Goal: Information Seeking & Learning: Check status

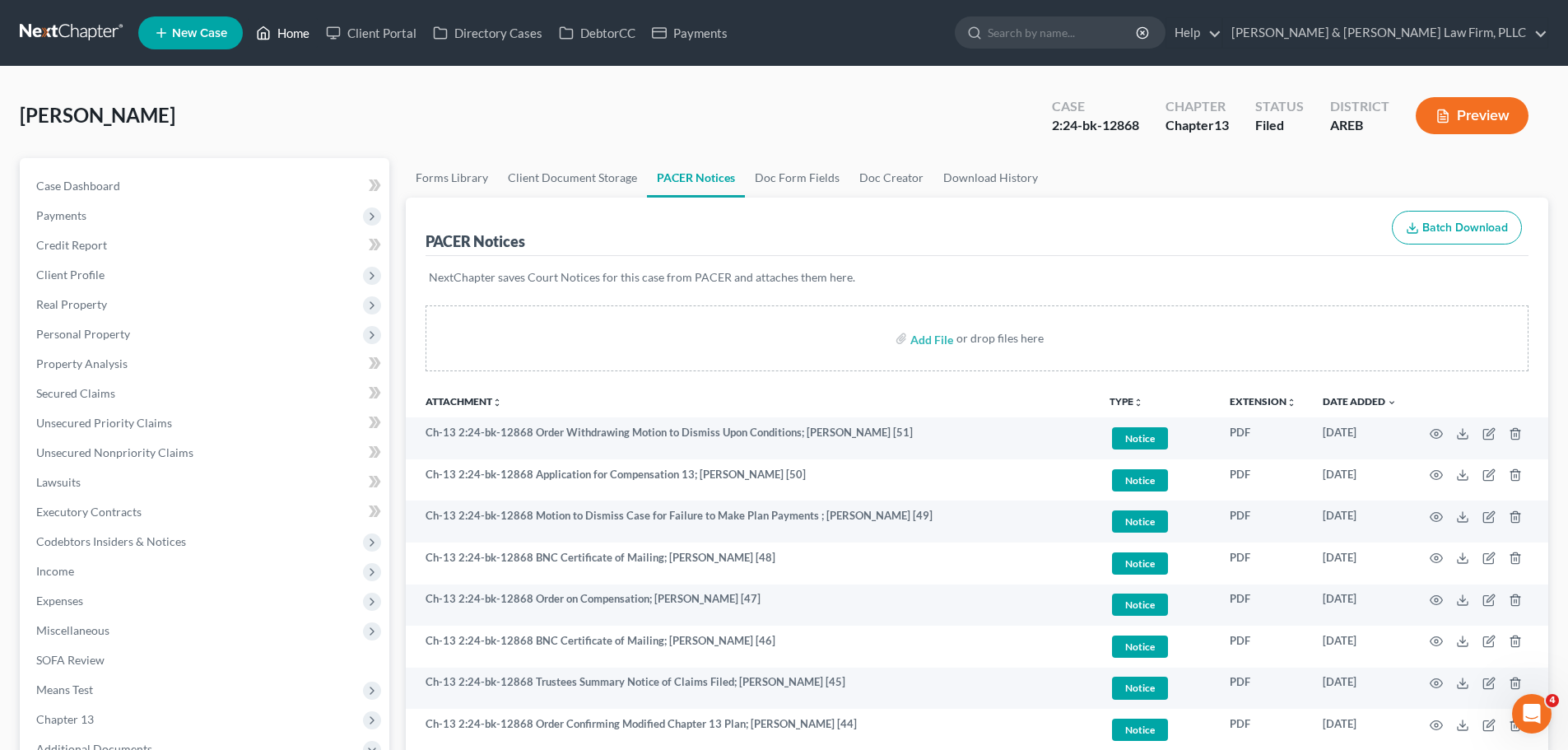
click at [279, 38] on link "Home" at bounding box center [282, 33] width 70 height 30
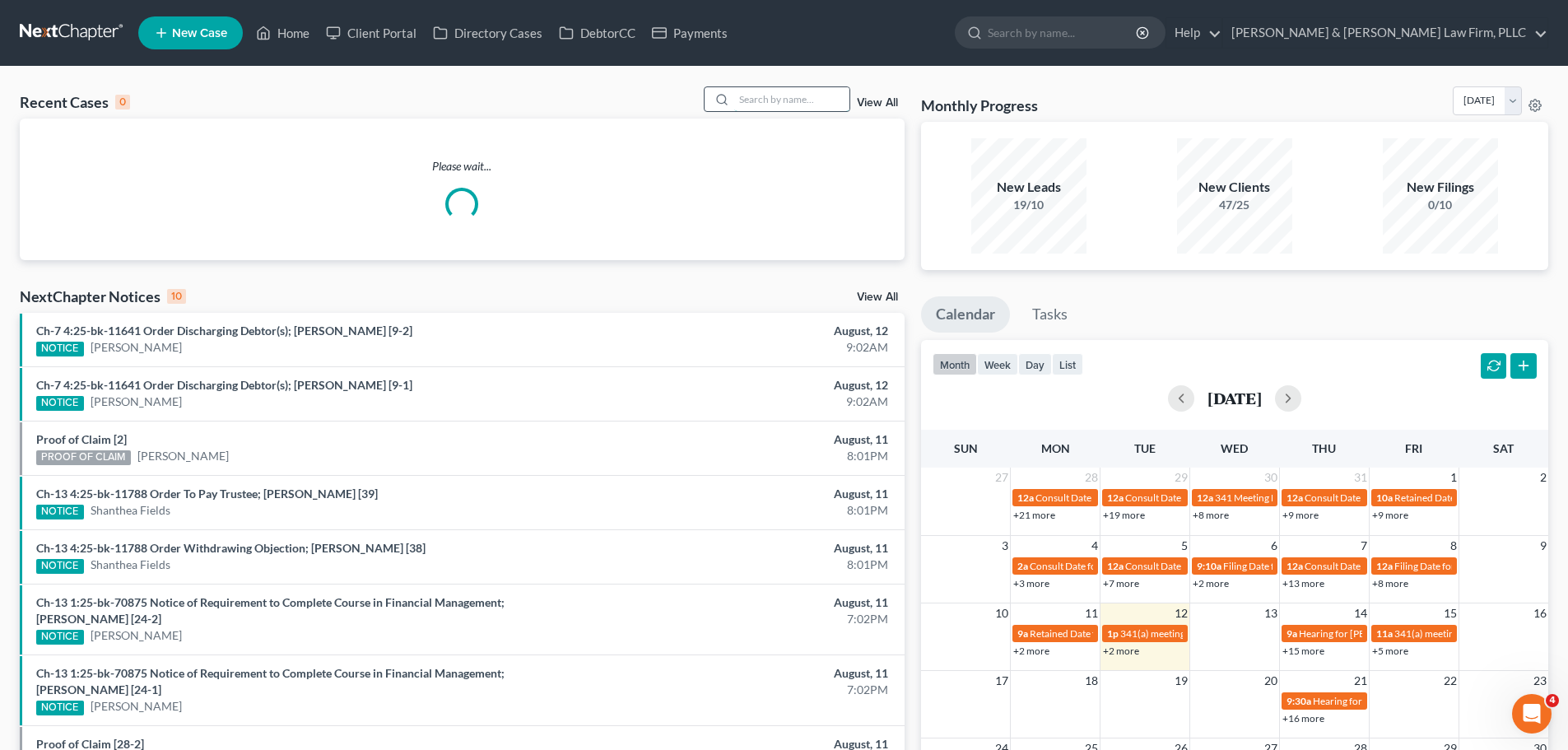
click at [812, 104] on input "search" at bounding box center [791, 99] width 115 height 24
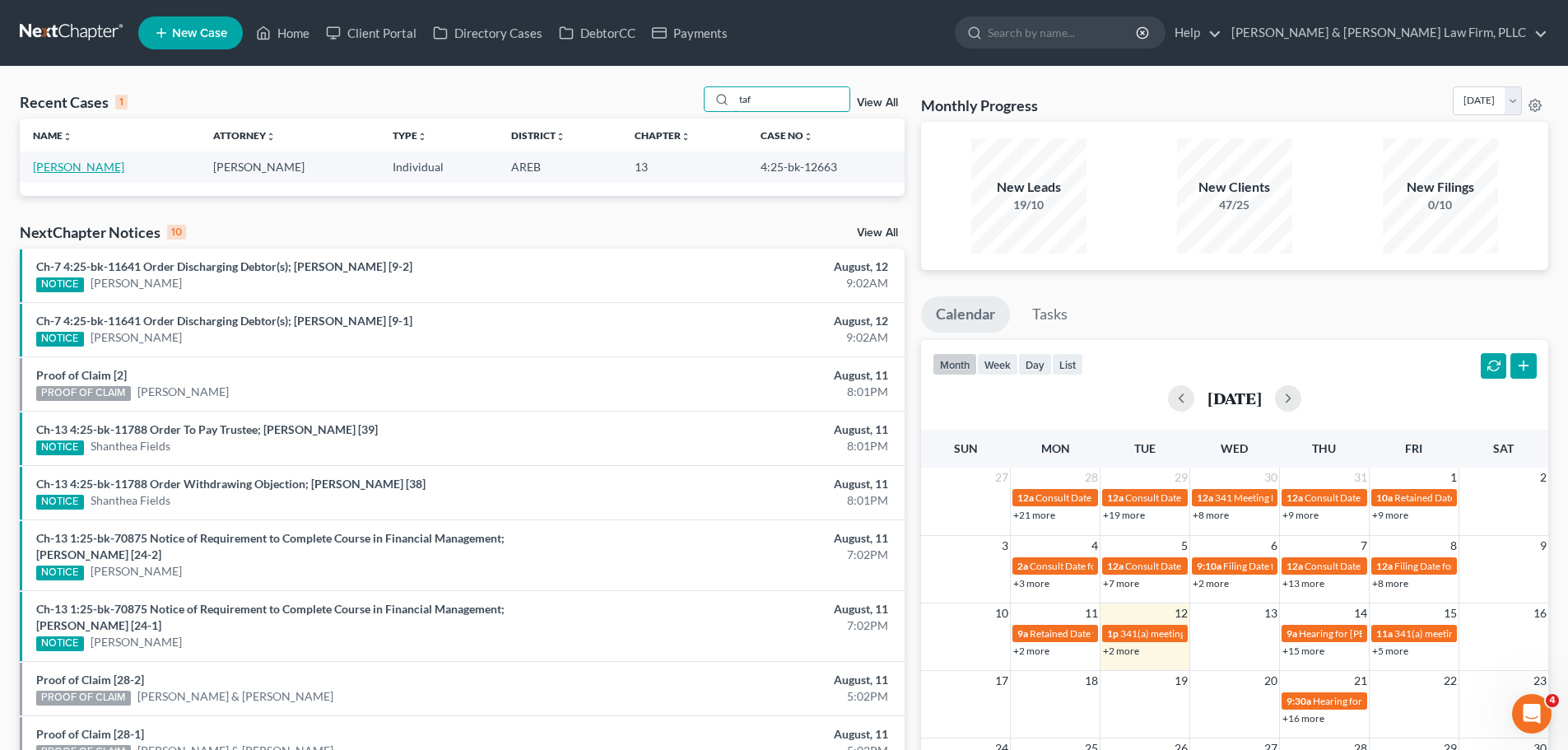
type input "taf"
click at [78, 161] on link "[PERSON_NAME]" at bounding box center [78, 166] width 92 height 14
select select "2"
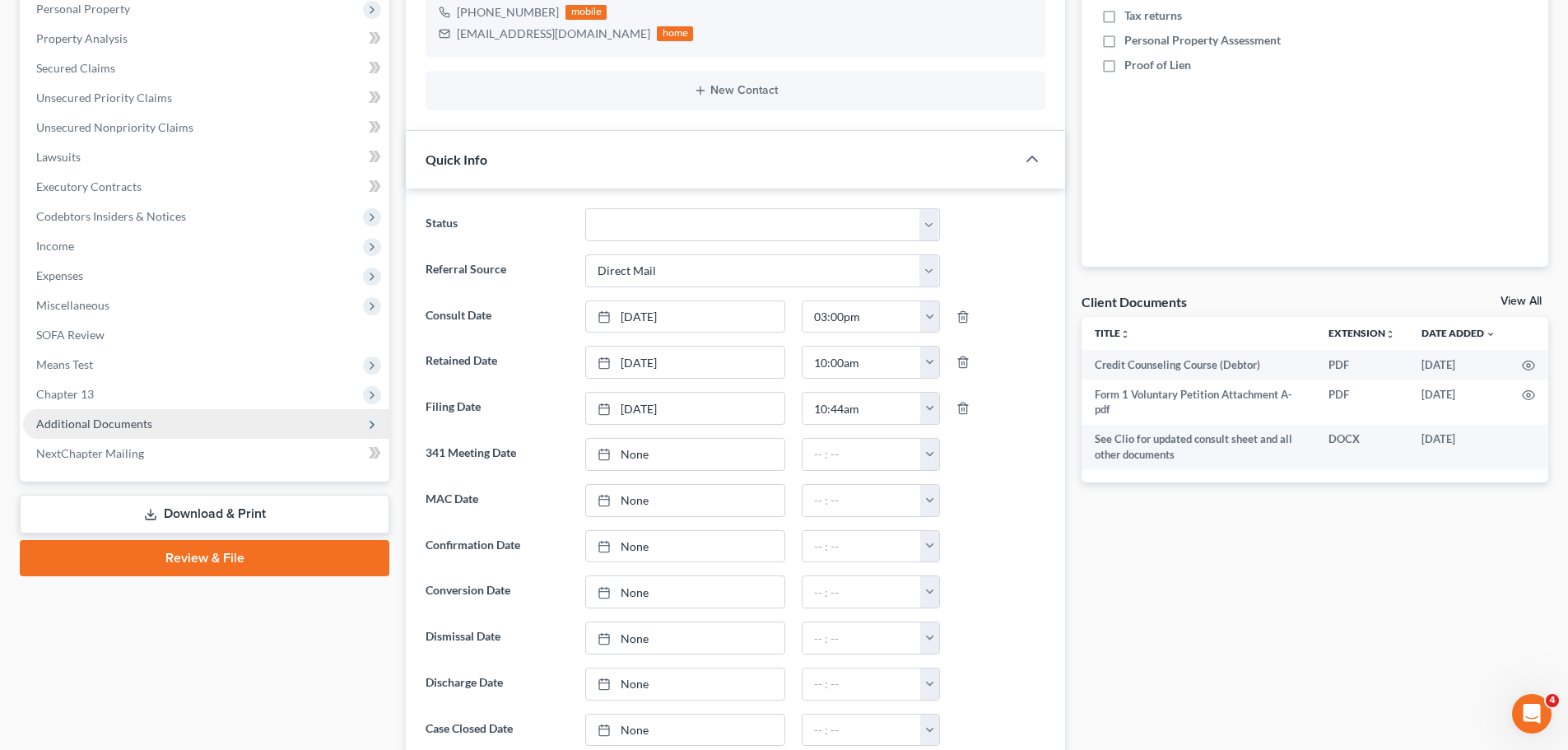
scroll to position [411, 0]
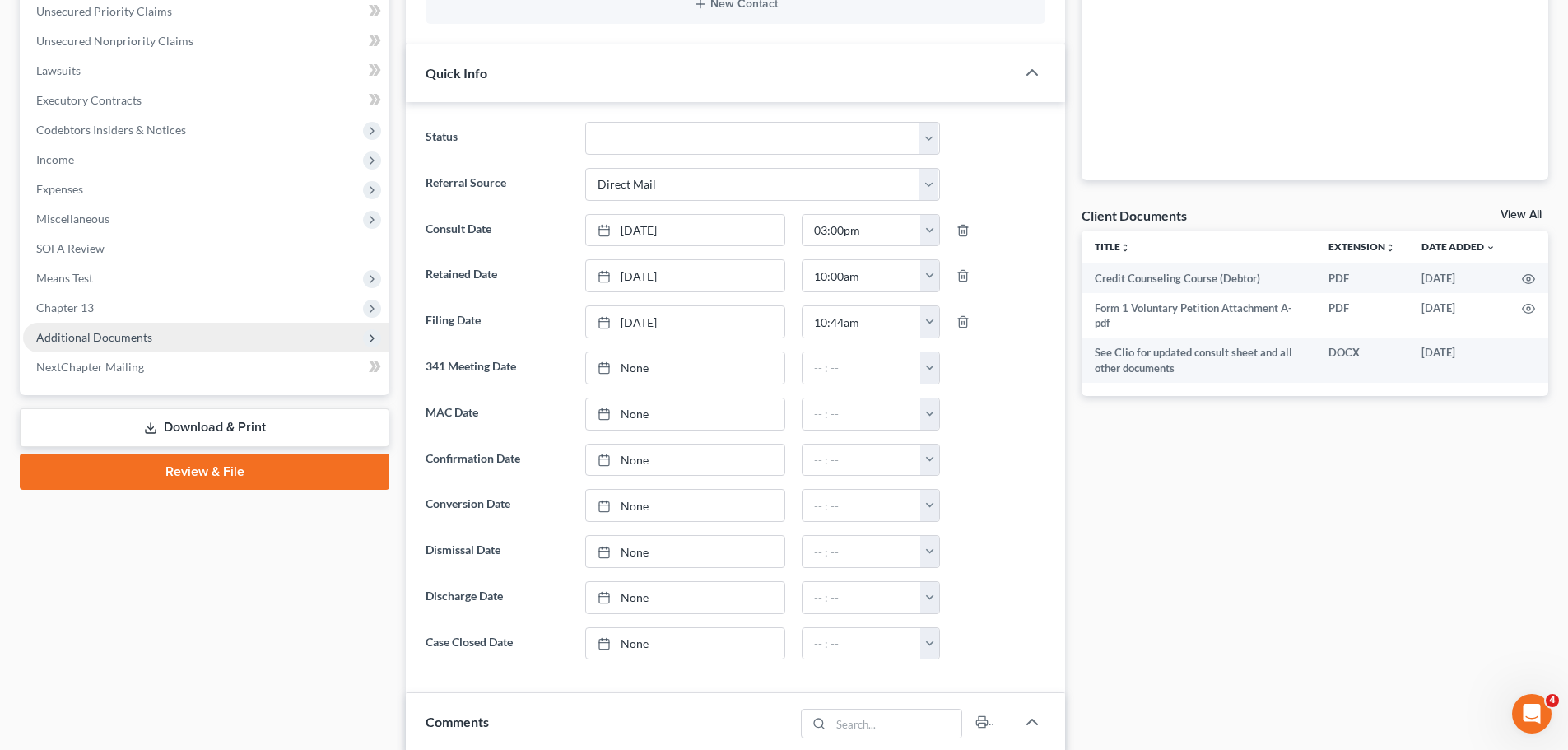
click at [179, 338] on span "Additional Documents" at bounding box center [206, 338] width 367 height 30
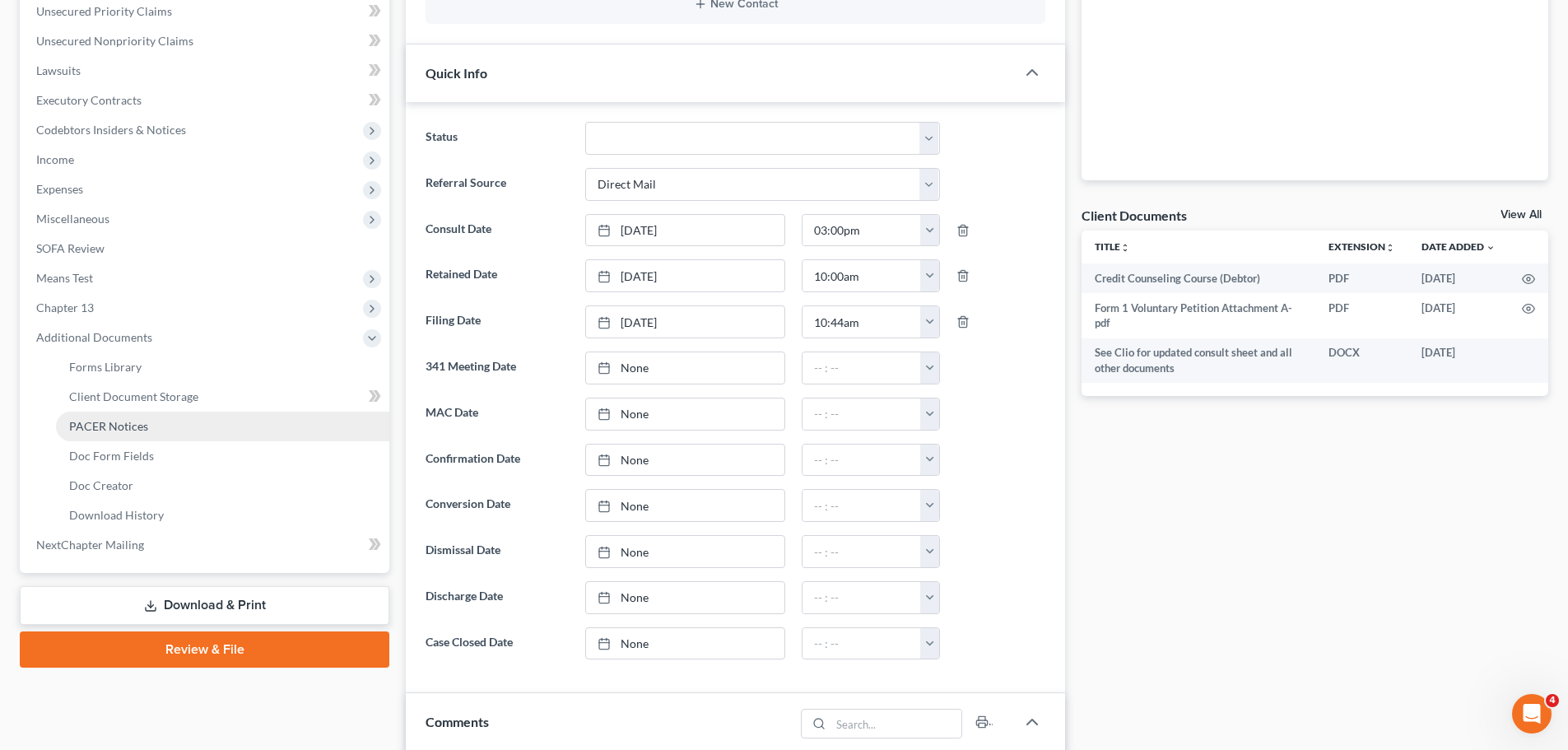
click at [149, 429] on link "PACER Notices" at bounding box center [222, 426] width 333 height 30
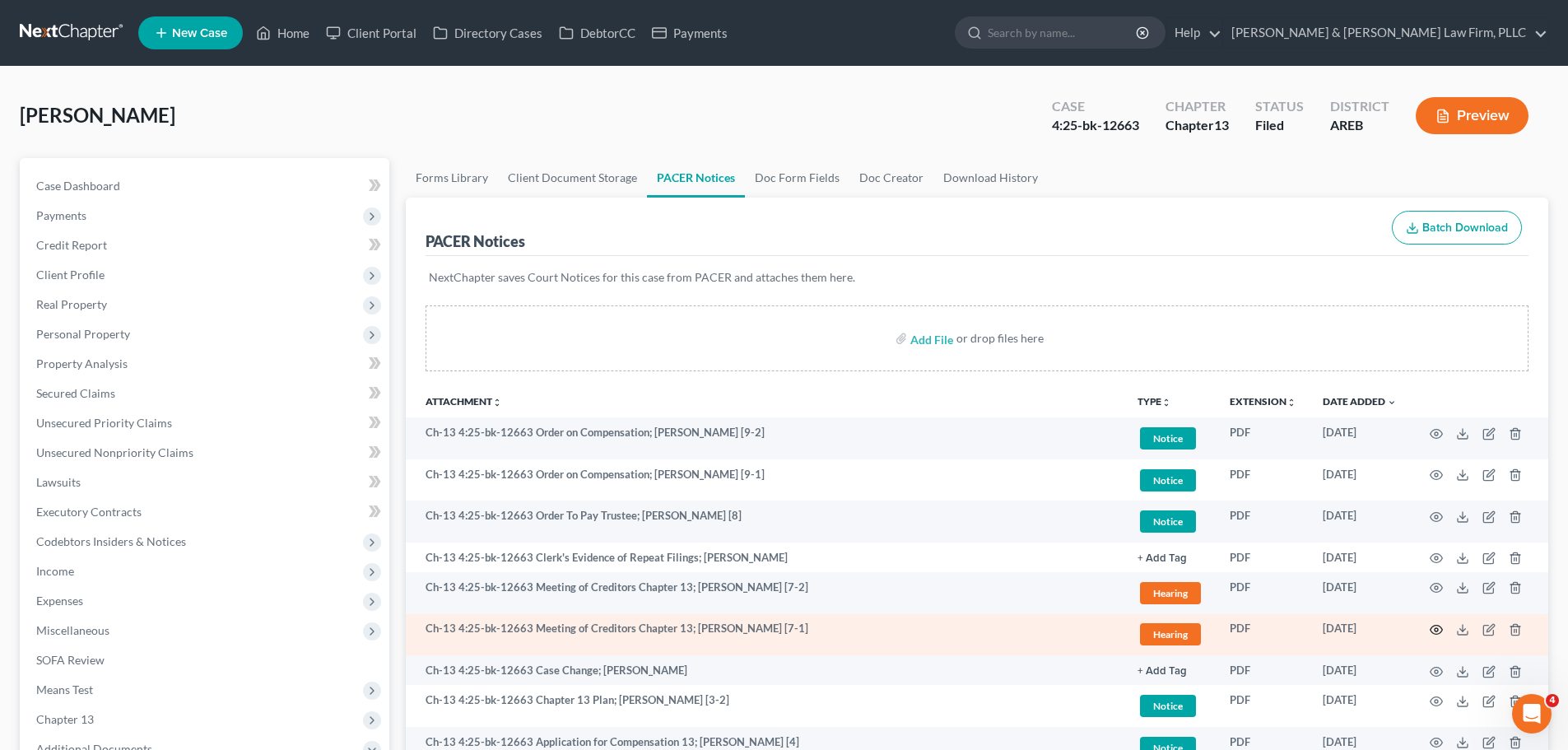
click at [1431, 633] on icon "button" at bounding box center [1436, 630] width 14 height 14
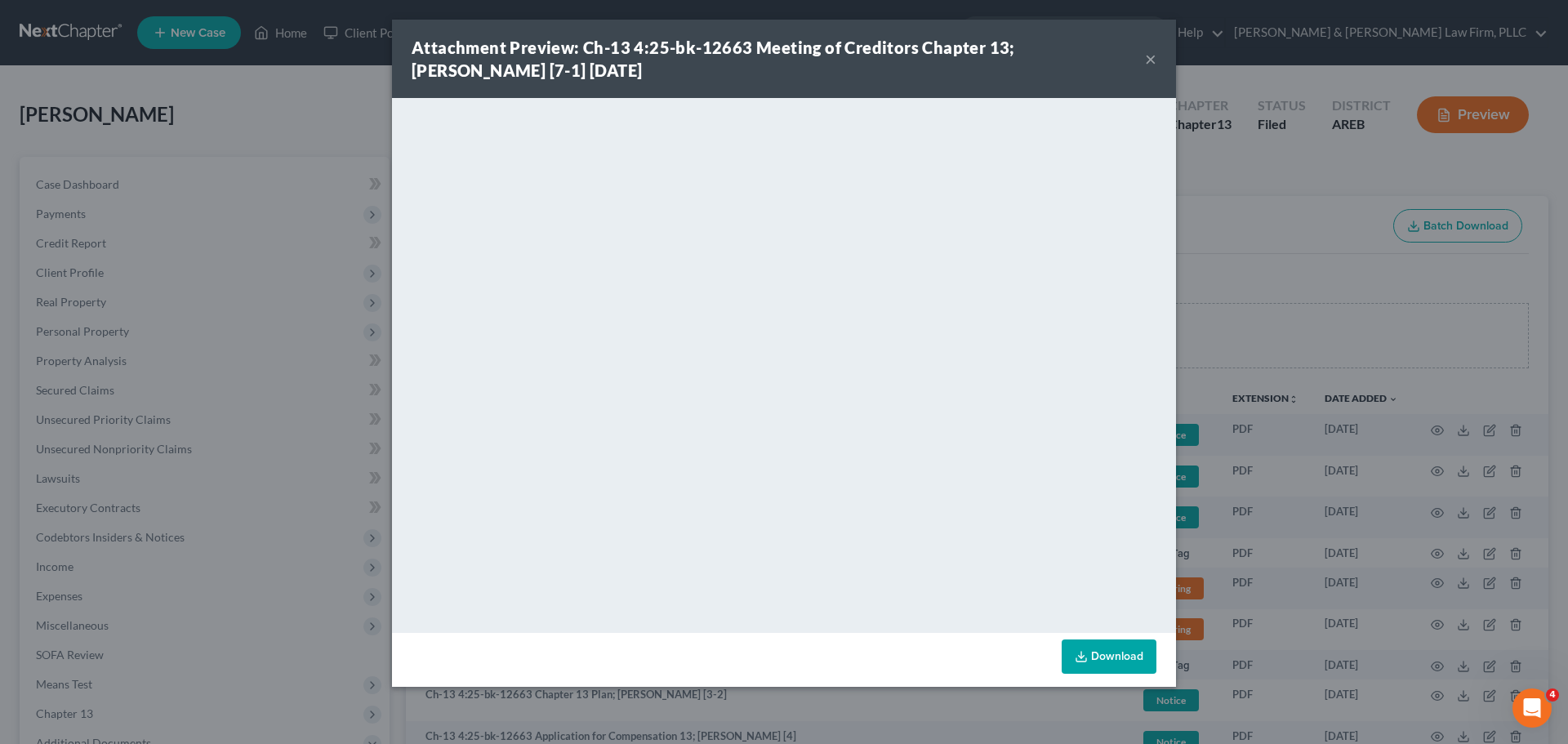
click at [1147, 59] on button "×" at bounding box center [1151, 59] width 12 height 20
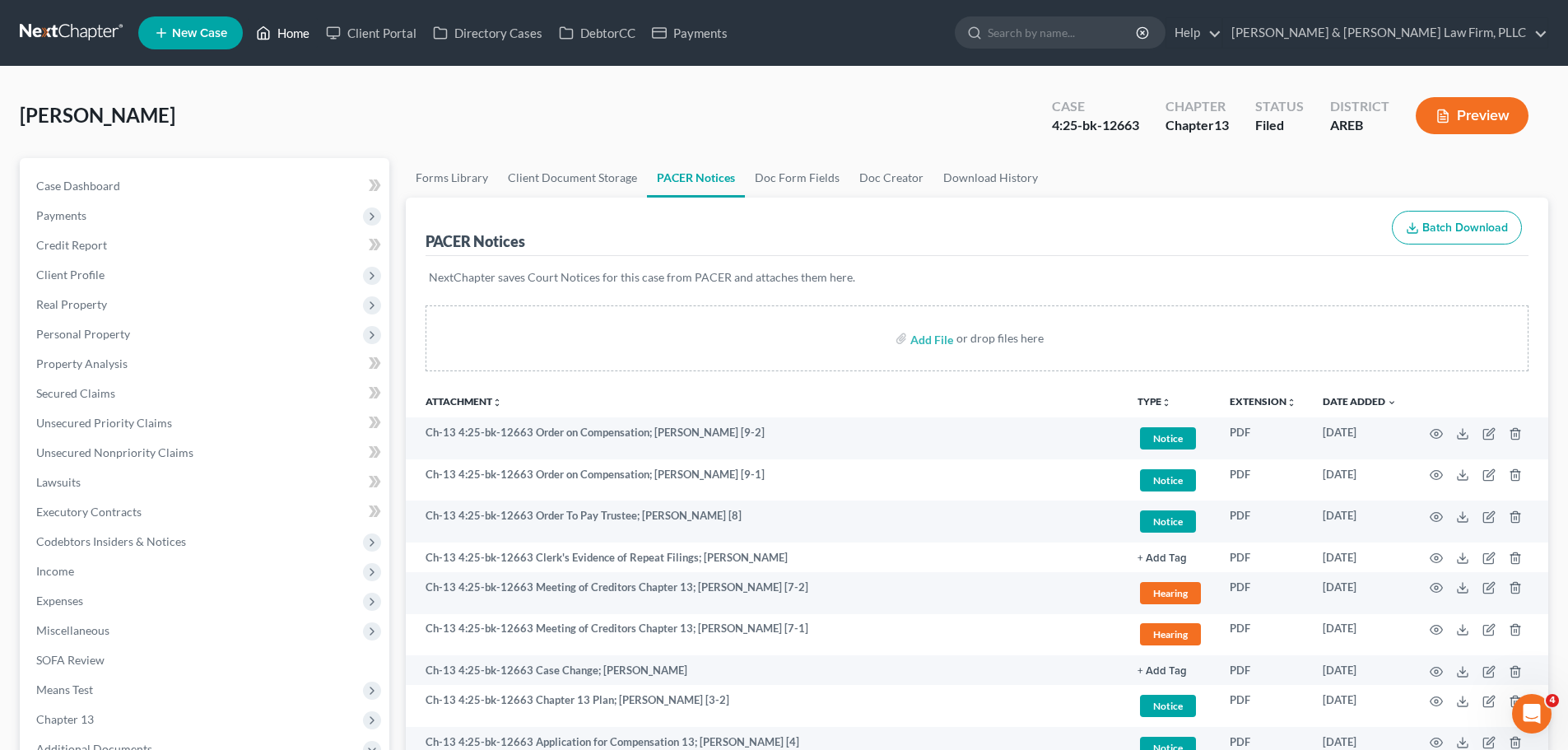
click at [277, 46] on link "Home" at bounding box center [282, 33] width 70 height 30
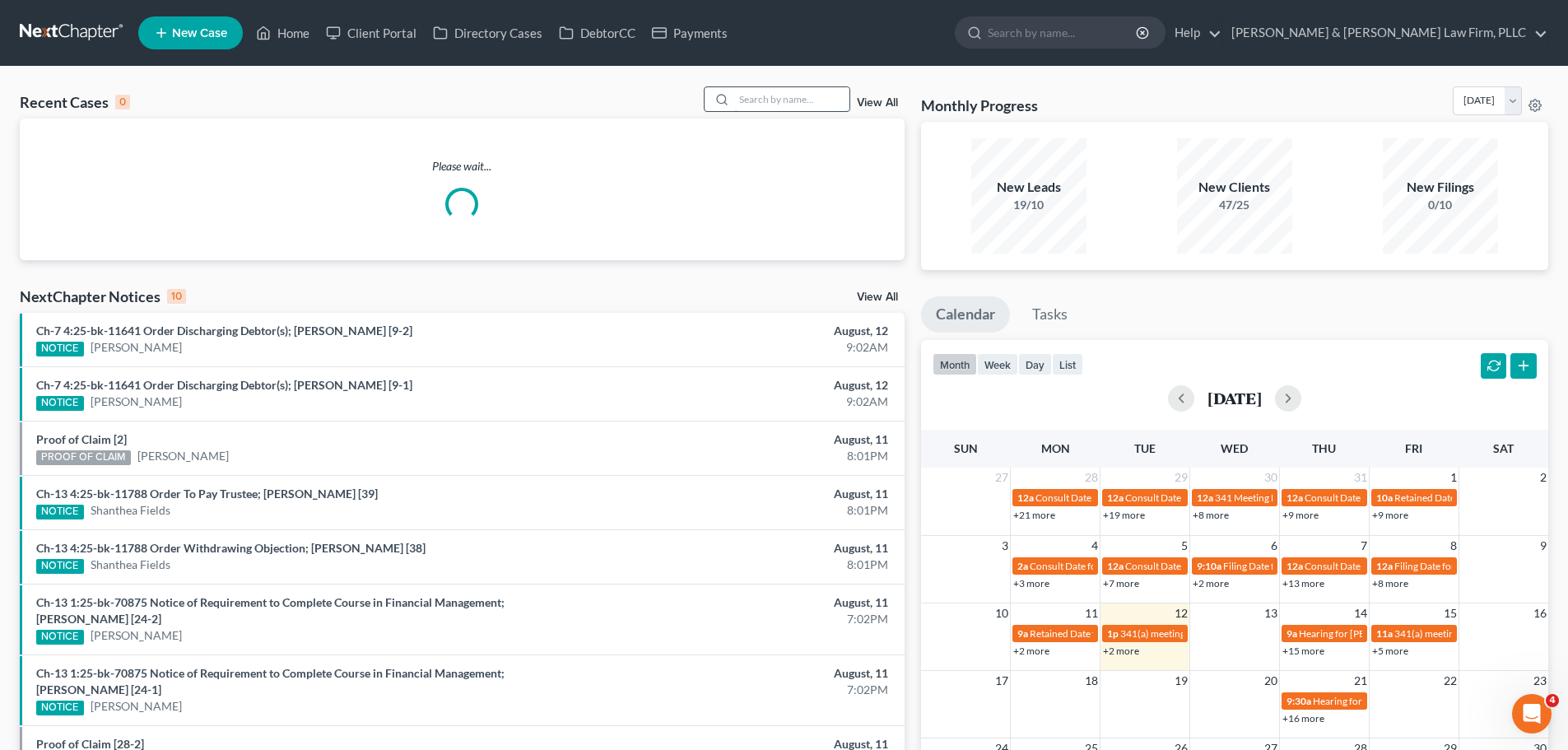
click at [755, 95] on input "search" at bounding box center [791, 99] width 115 height 24
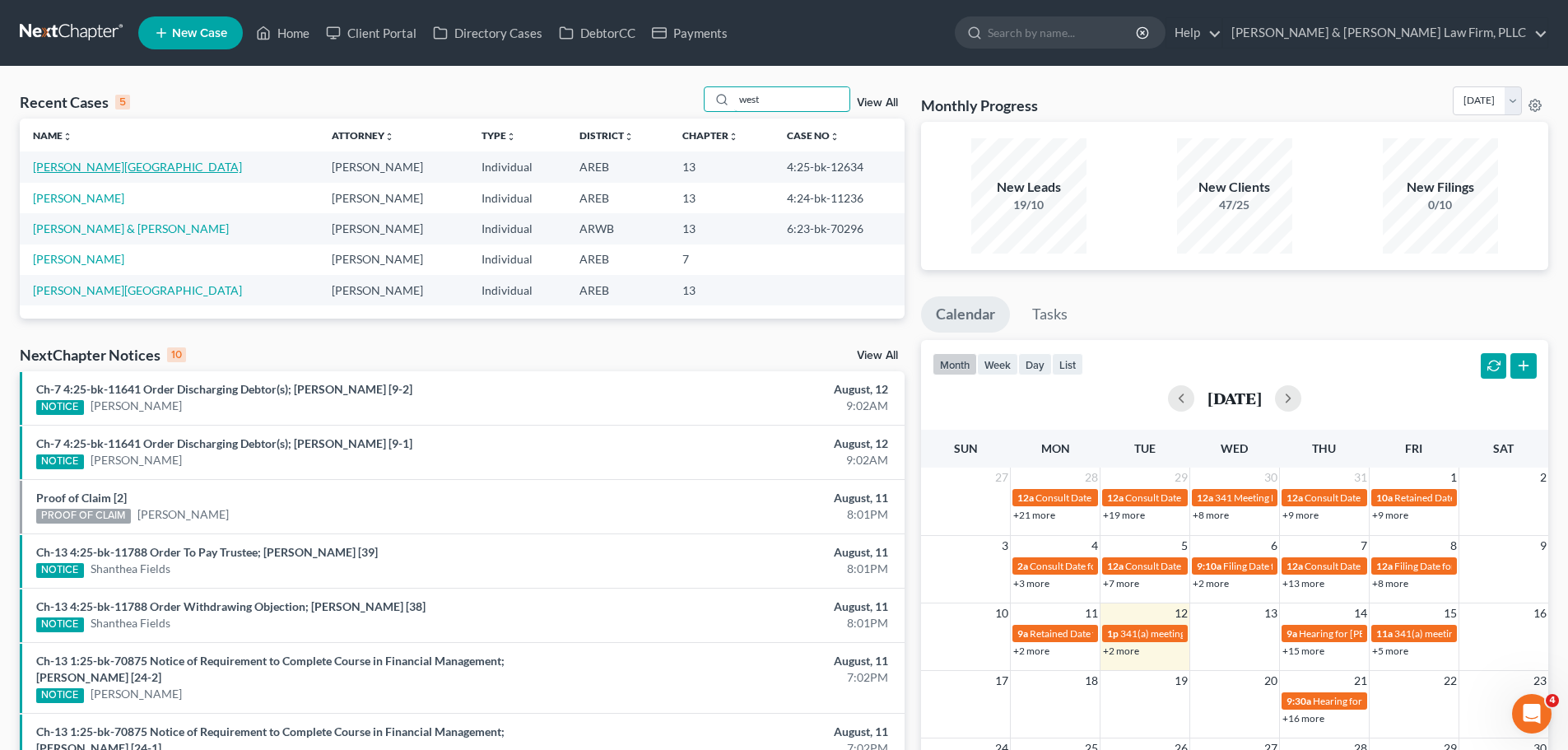
type input "west"
click at [57, 173] on link "[PERSON_NAME][GEOGRAPHIC_DATA]" at bounding box center [137, 166] width 209 height 14
select select "4"
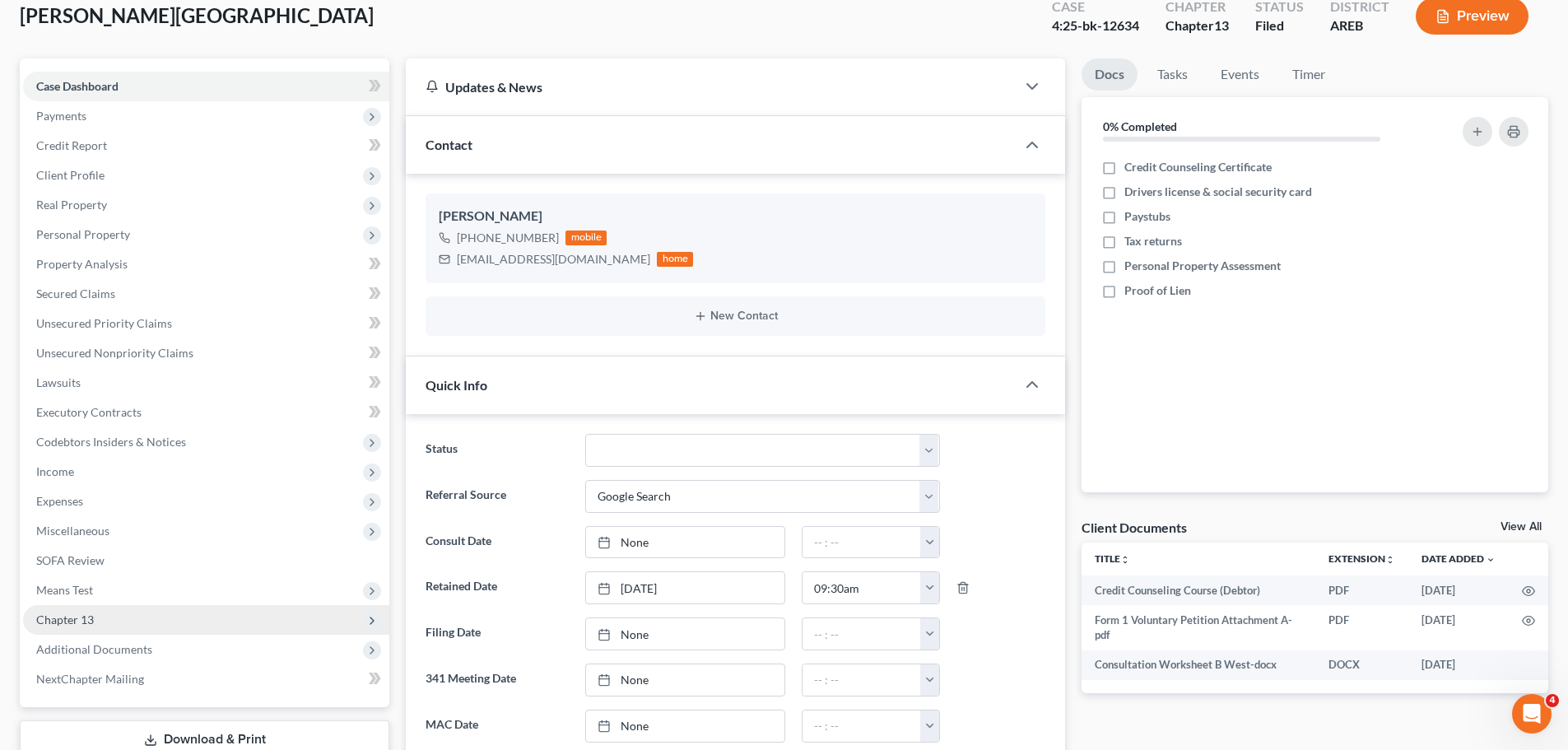
scroll to position [247, 0]
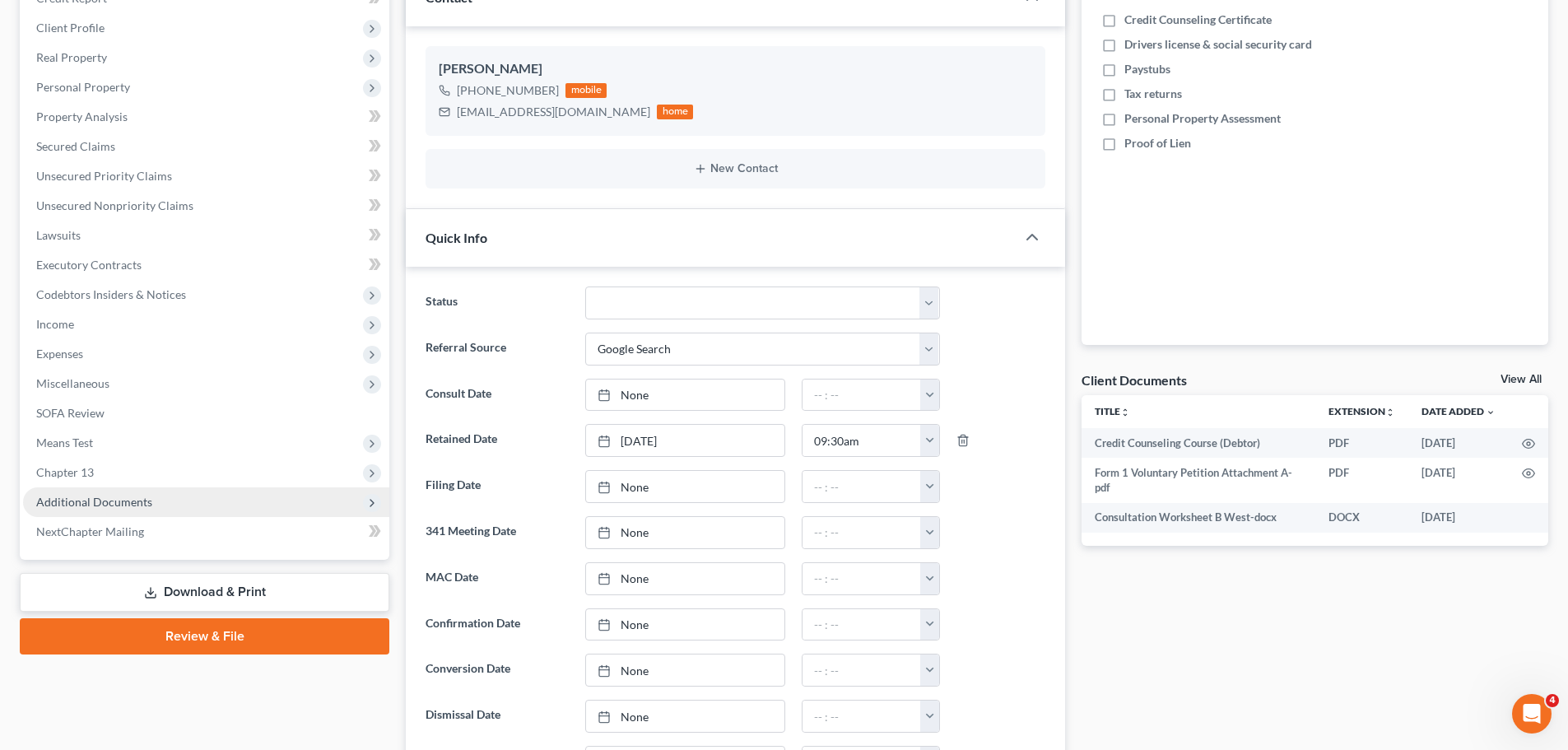
click at [158, 489] on span "Additional Documents" at bounding box center [206, 502] width 367 height 30
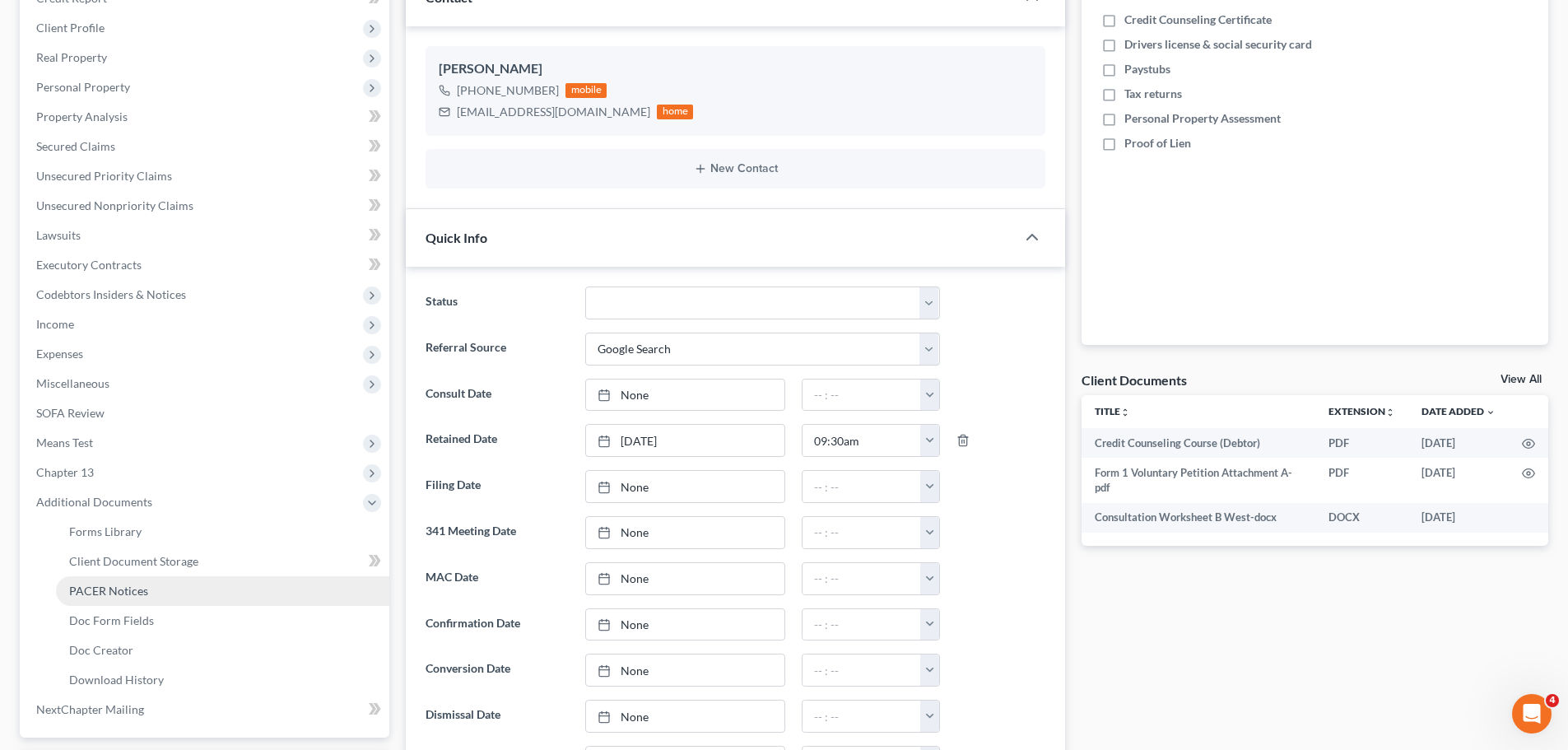
click at [126, 596] on span "PACER Notices" at bounding box center [108, 590] width 79 height 14
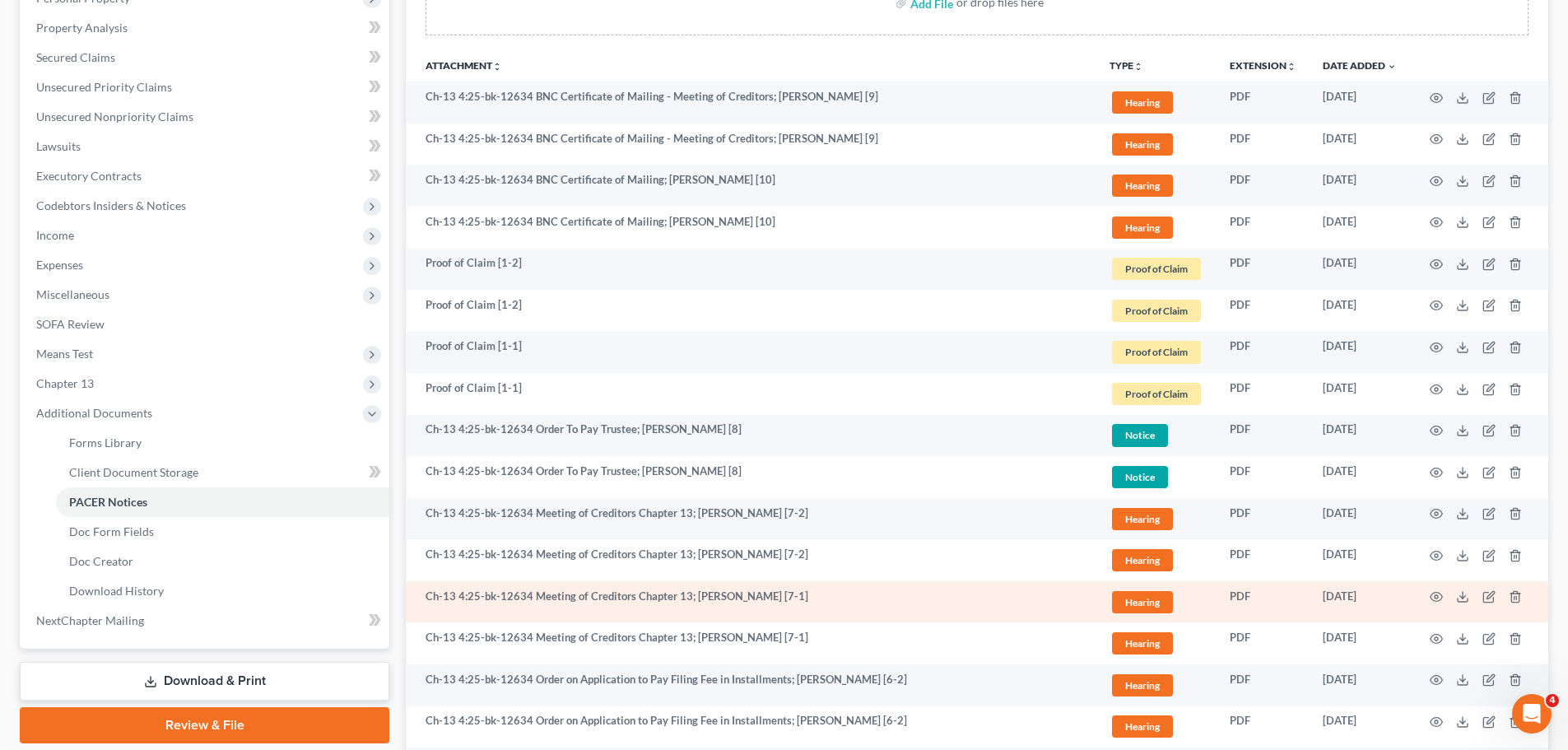
scroll to position [411, 0]
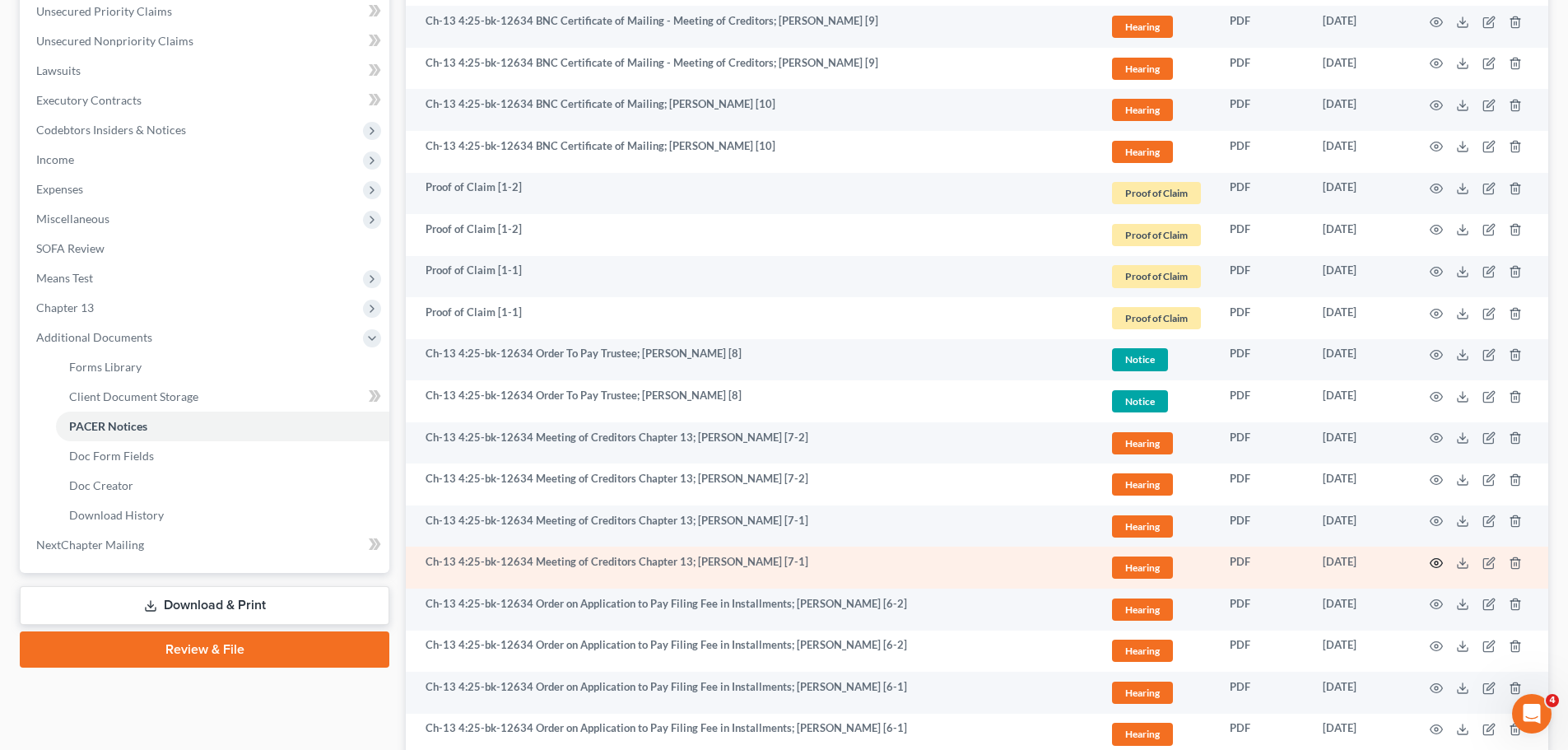
click at [1434, 567] on icon "button" at bounding box center [1436, 564] width 13 height 9
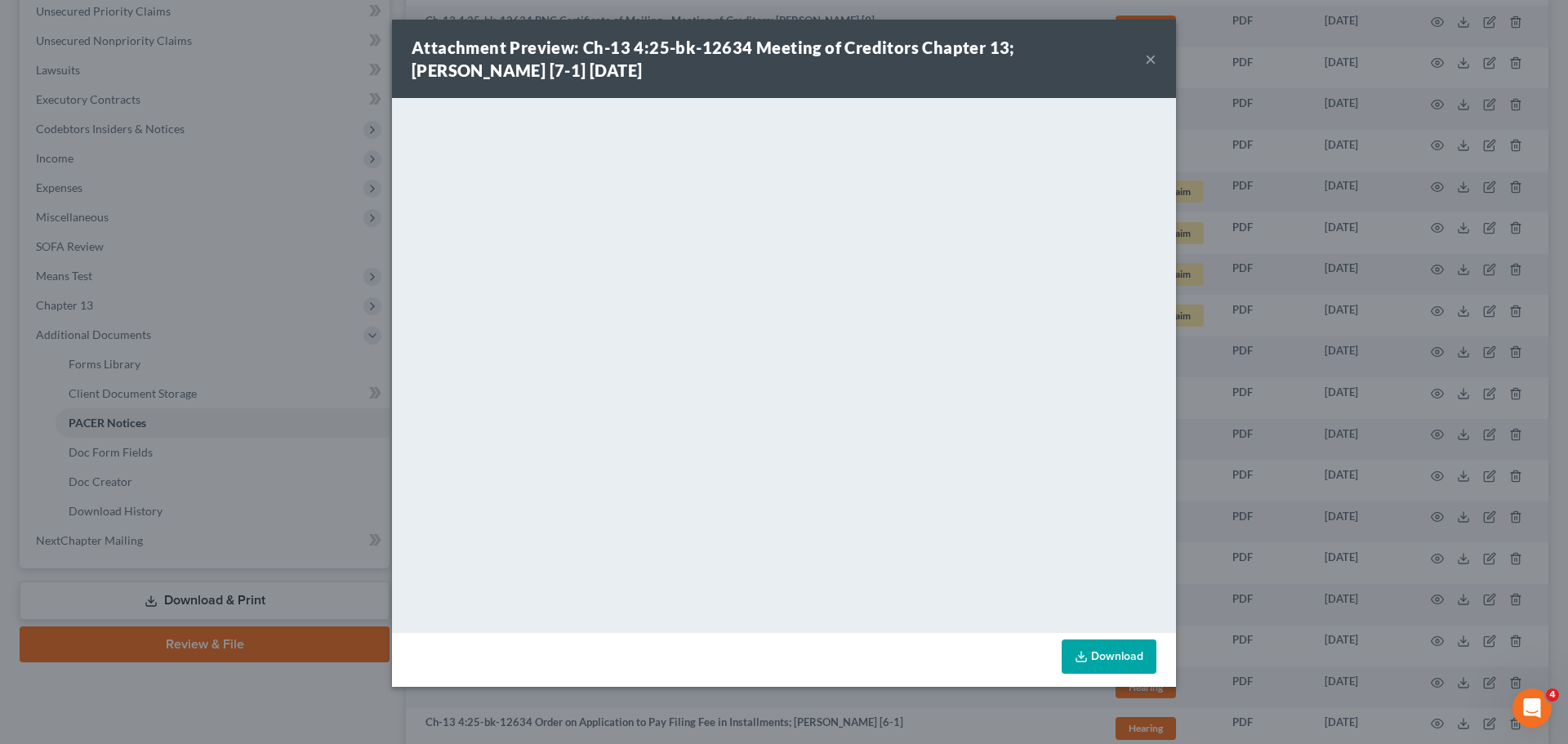
click at [1152, 56] on button "×" at bounding box center [1151, 59] width 12 height 20
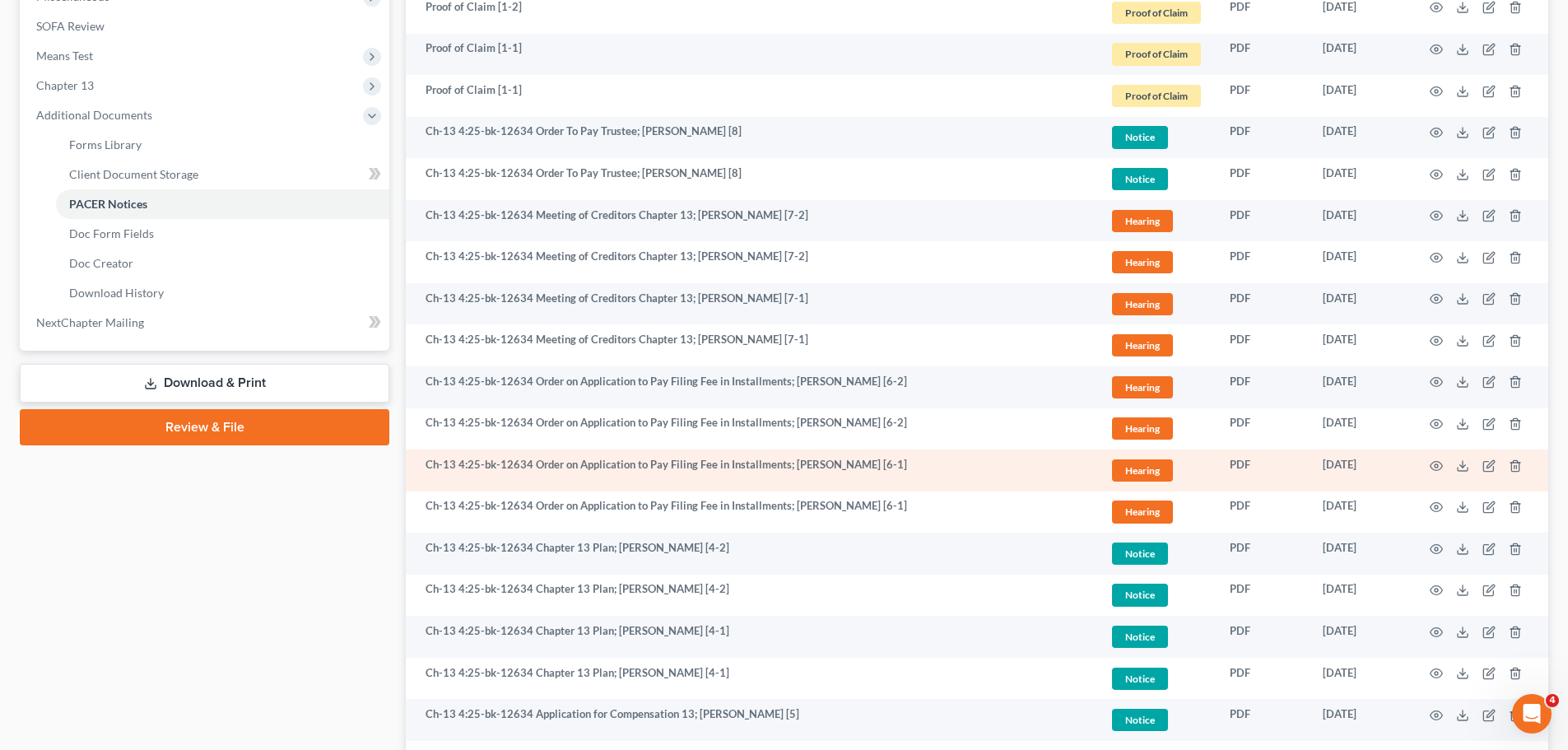
scroll to position [659, 0]
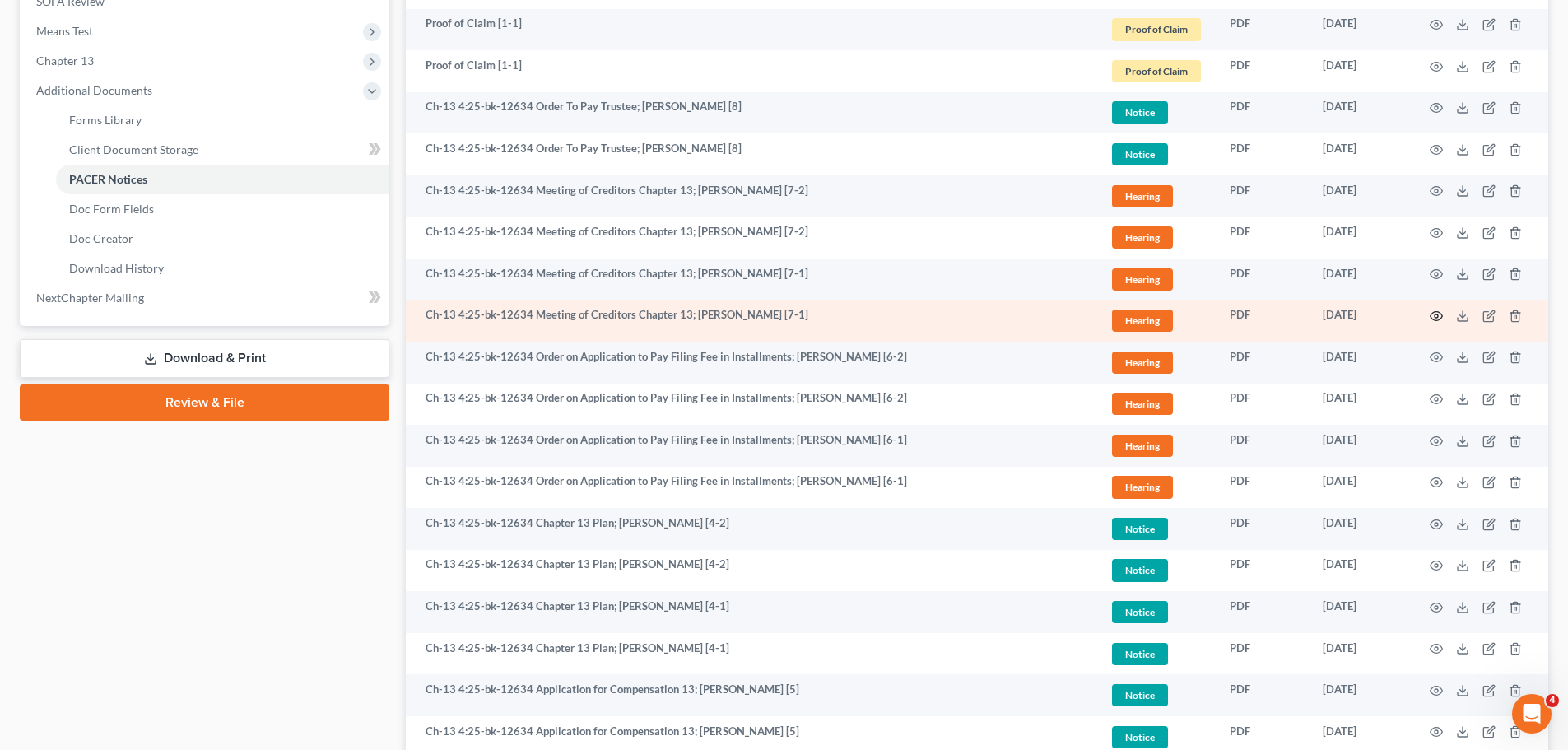
click at [1438, 315] on icon "button" at bounding box center [1436, 316] width 14 height 14
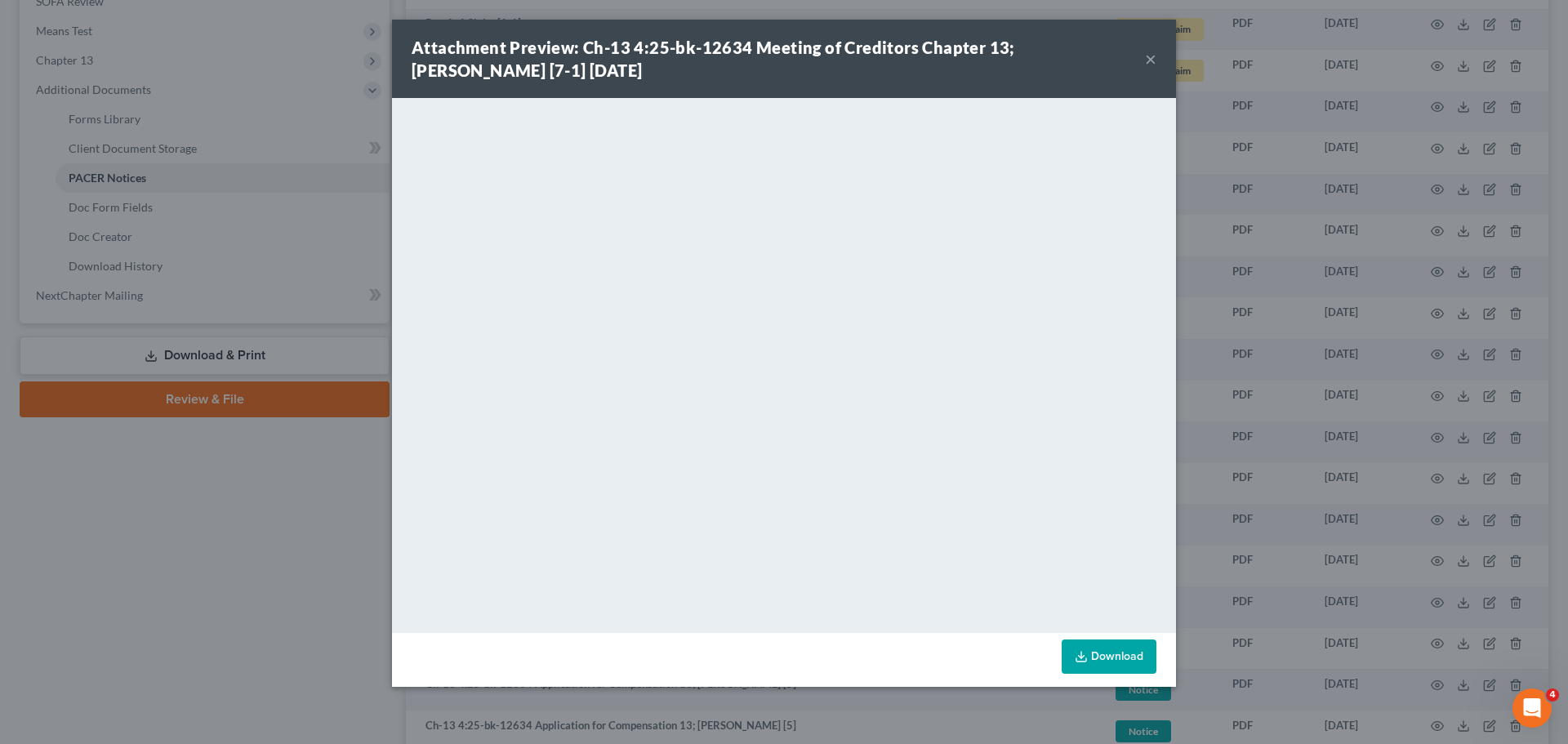
drag, startPoint x: 1156, startPoint y: 59, endPoint x: 1110, endPoint y: 75, distance: 48.7
click at [1156, 59] on button "×" at bounding box center [1151, 59] width 12 height 20
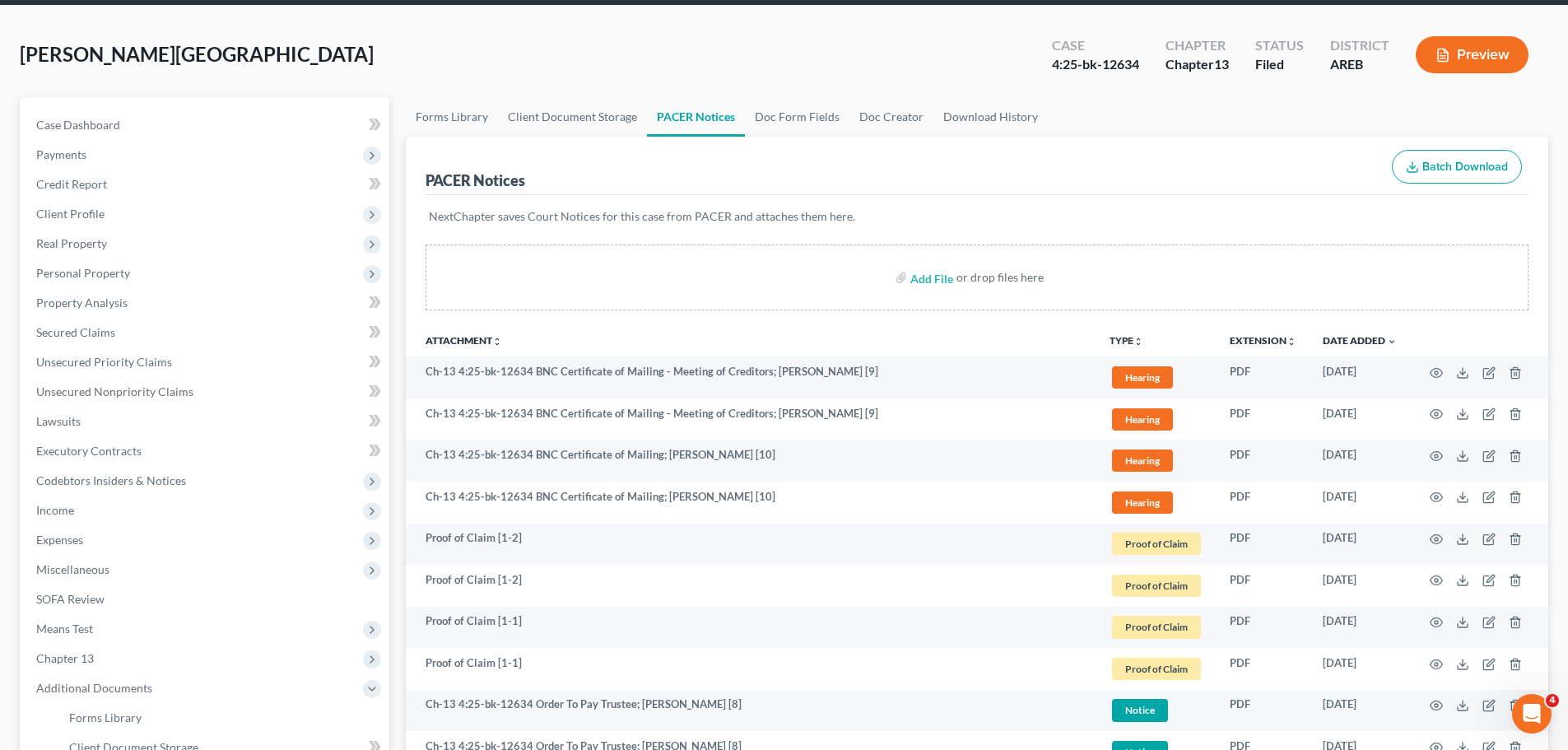
scroll to position [0, 0]
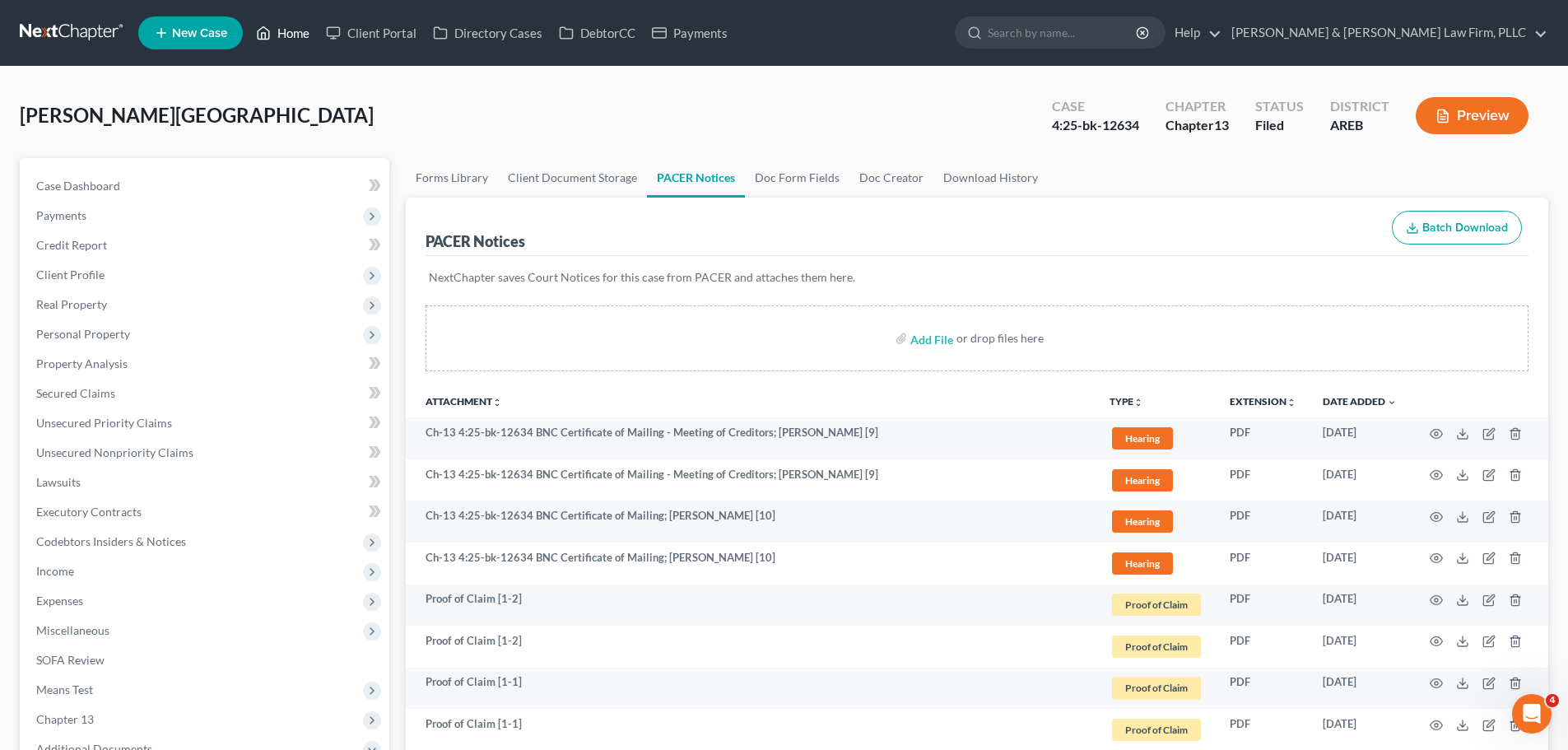
click at [285, 33] on link "Home" at bounding box center [282, 33] width 70 height 30
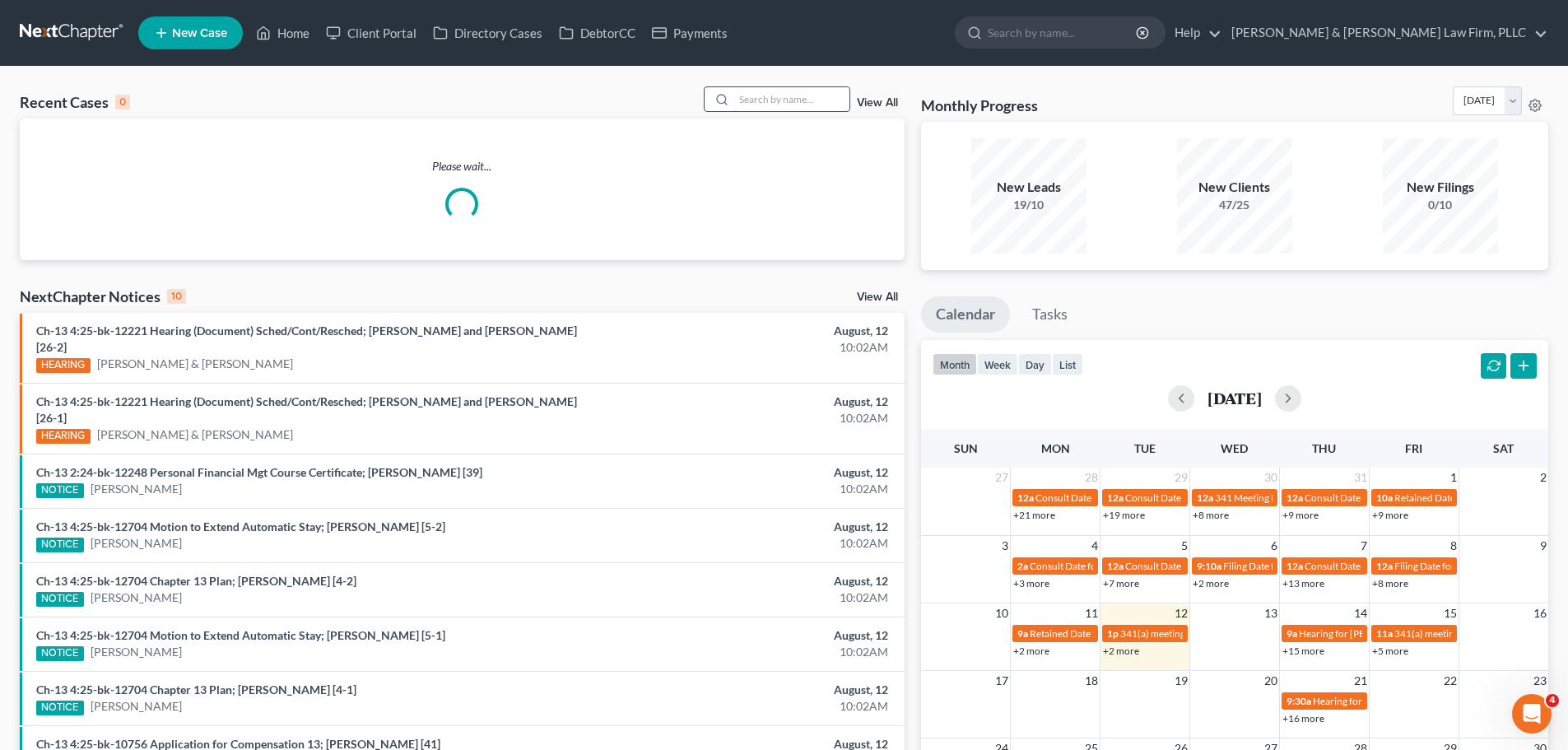
click at [756, 102] on input "search" at bounding box center [791, 99] width 115 height 24
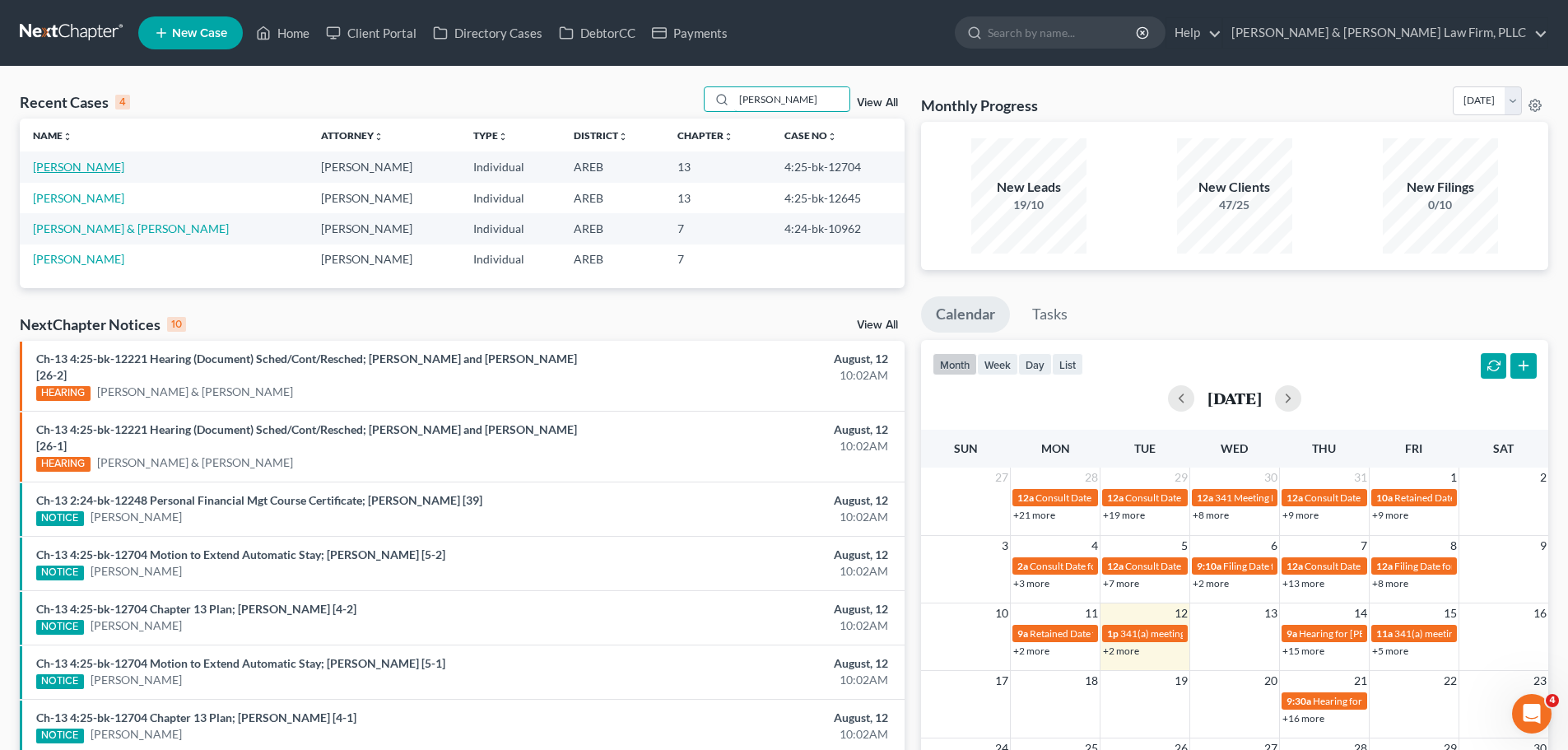
type input "[PERSON_NAME]"
click at [80, 165] on link "[PERSON_NAME]" at bounding box center [78, 166] width 92 height 14
select select "2"
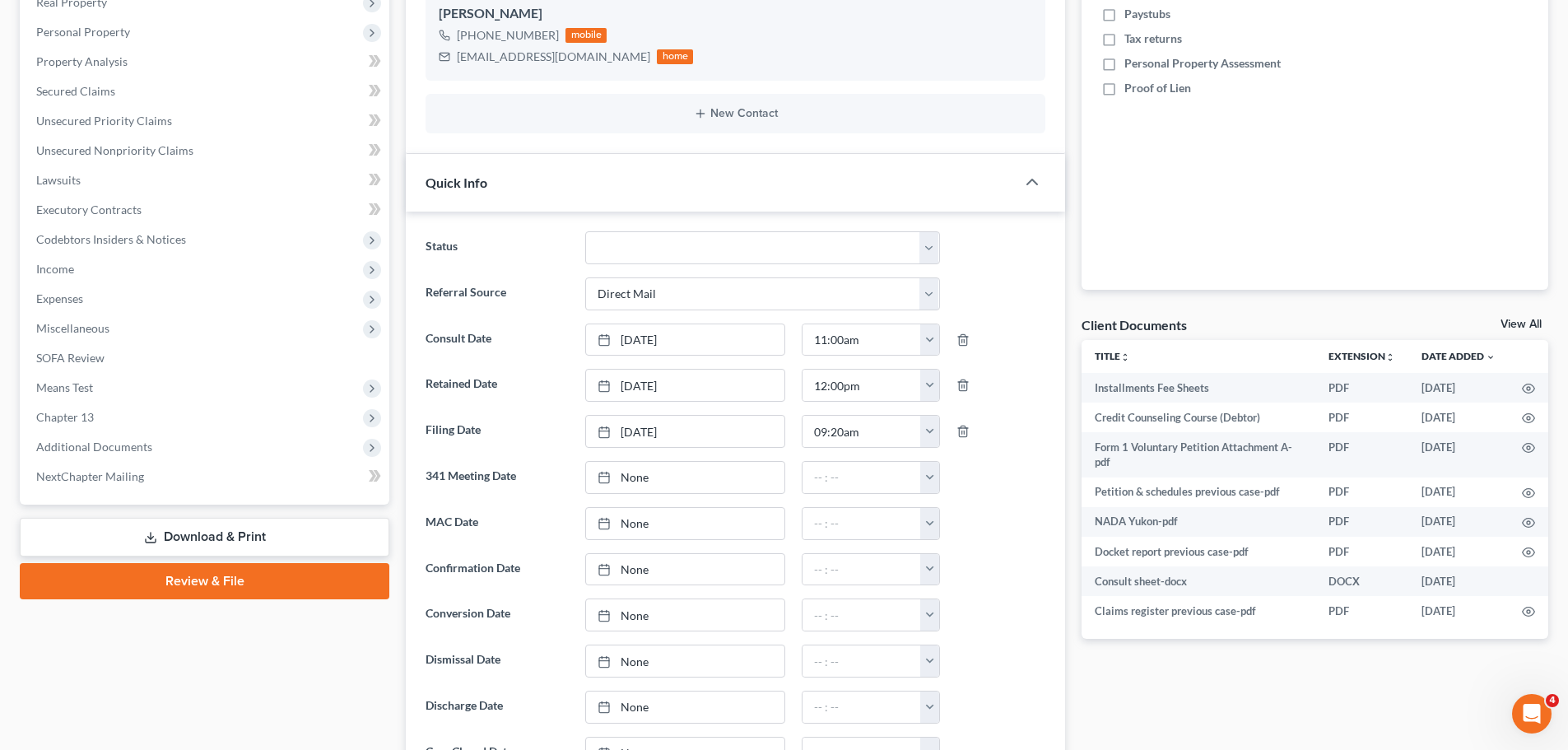
scroll to position [411, 0]
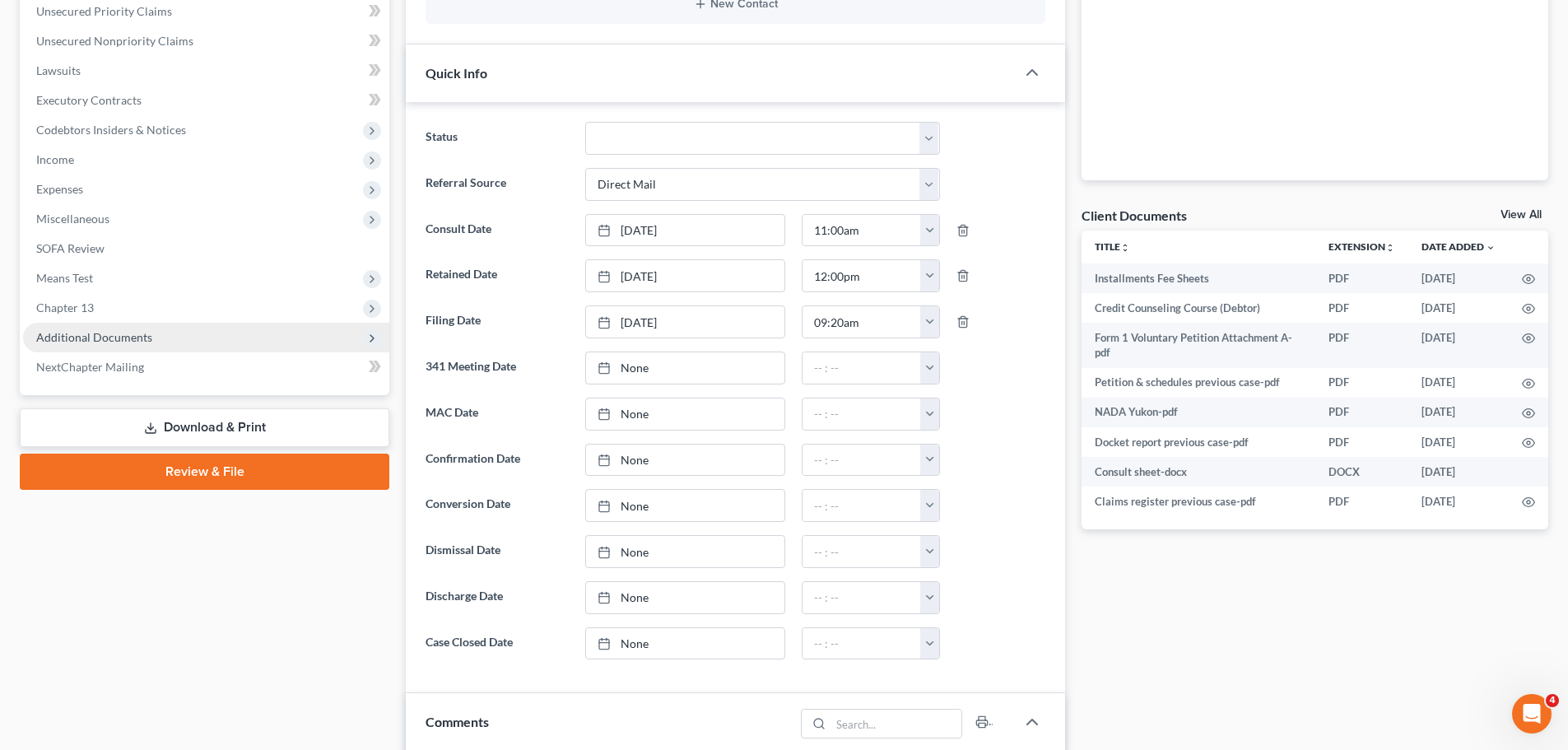
click at [141, 340] on span "Additional Documents" at bounding box center [94, 337] width 116 height 14
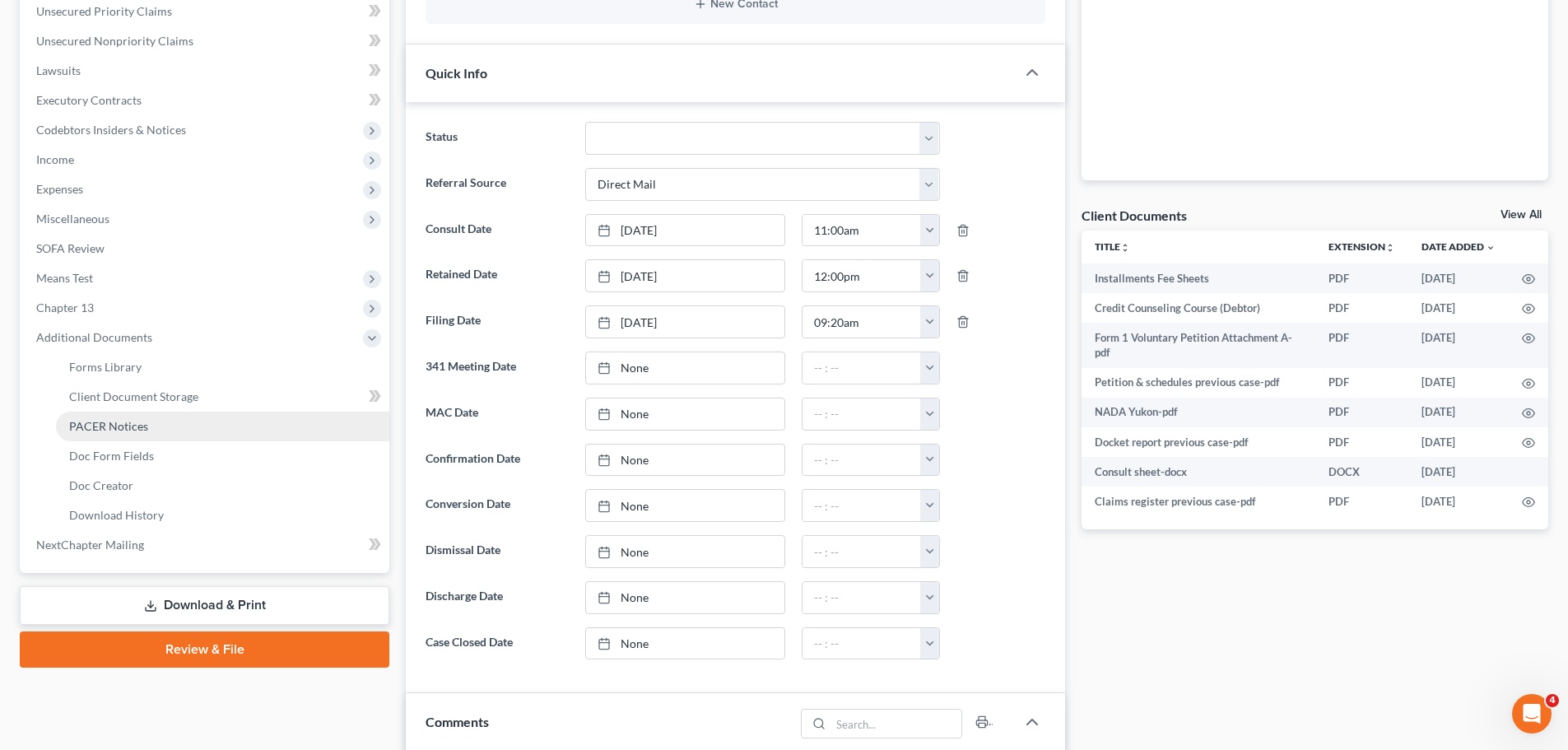
click at [122, 429] on span "PACER Notices" at bounding box center [108, 426] width 79 height 14
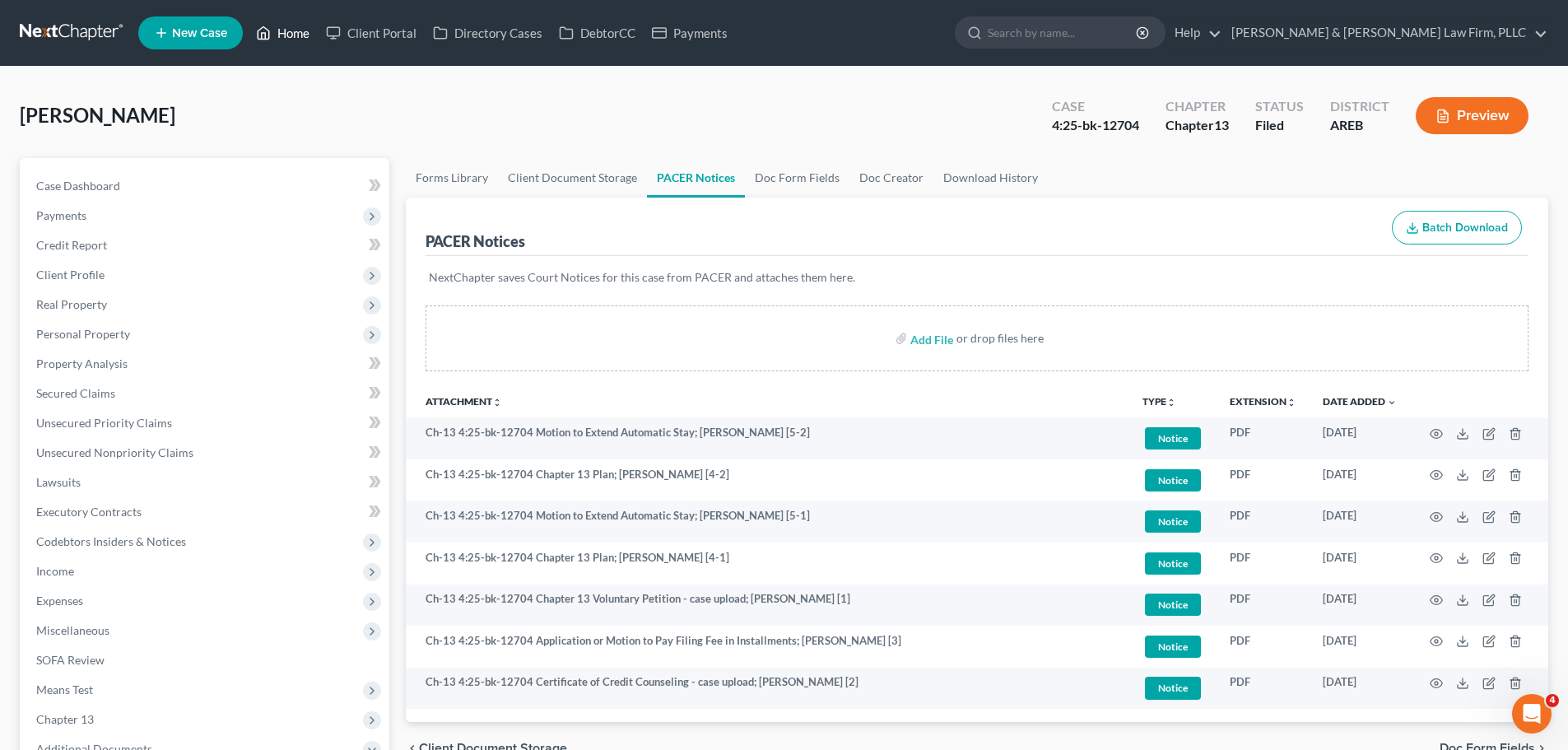
click at [282, 25] on link "Home" at bounding box center [282, 33] width 70 height 30
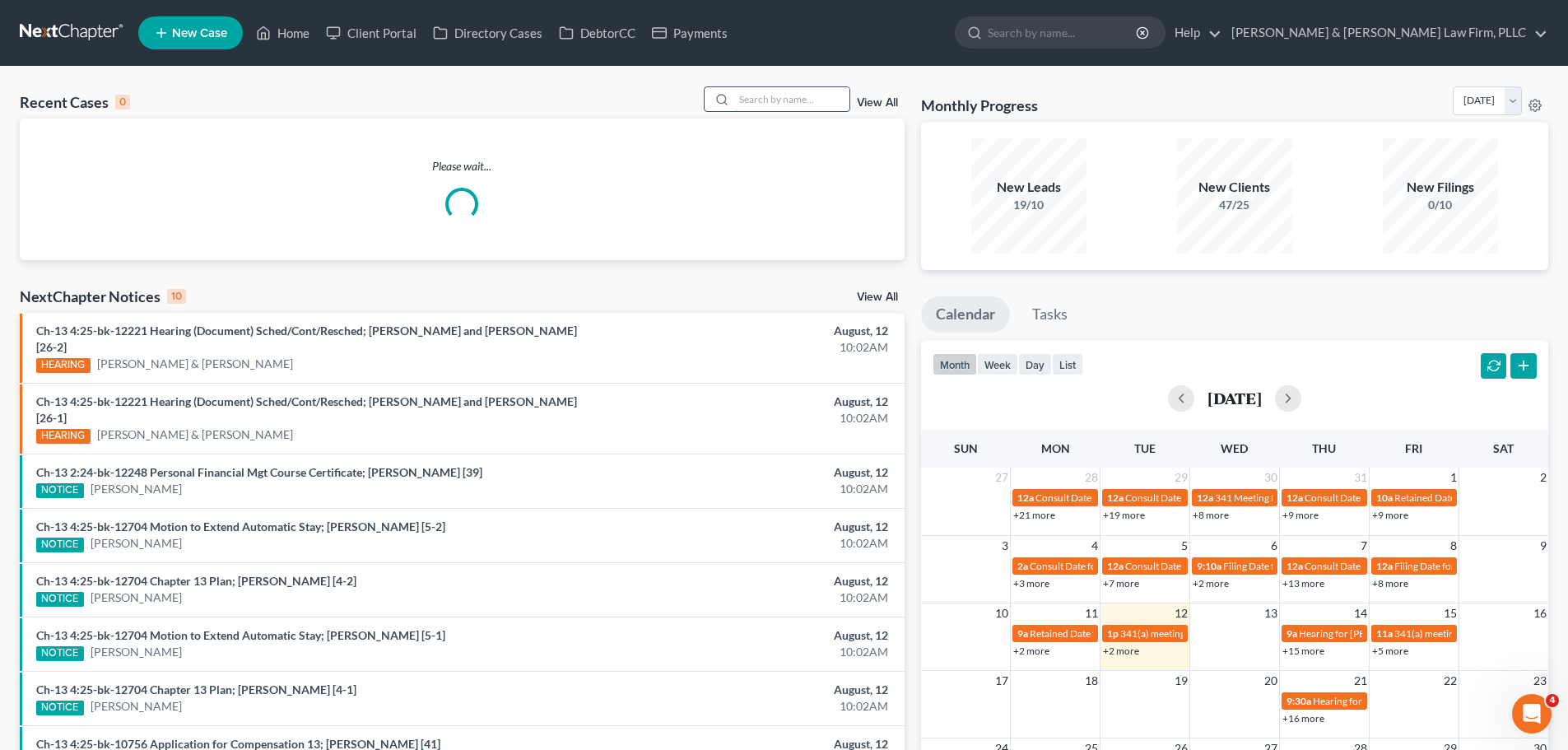
click at [825, 101] on input "search" at bounding box center [791, 99] width 115 height 24
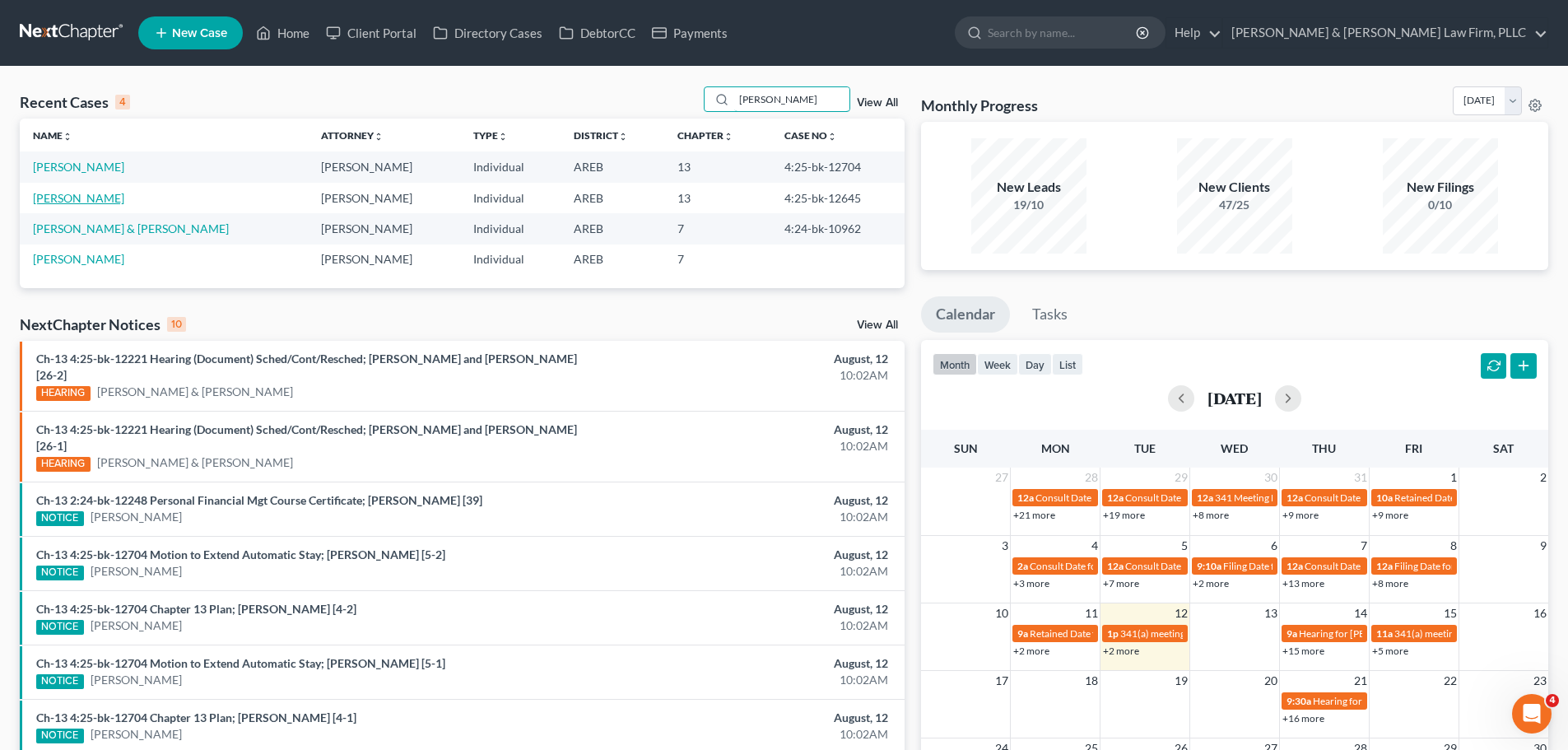
type input "[PERSON_NAME]"
click at [67, 202] on link "[PERSON_NAME]" at bounding box center [78, 197] width 92 height 14
select select "4"
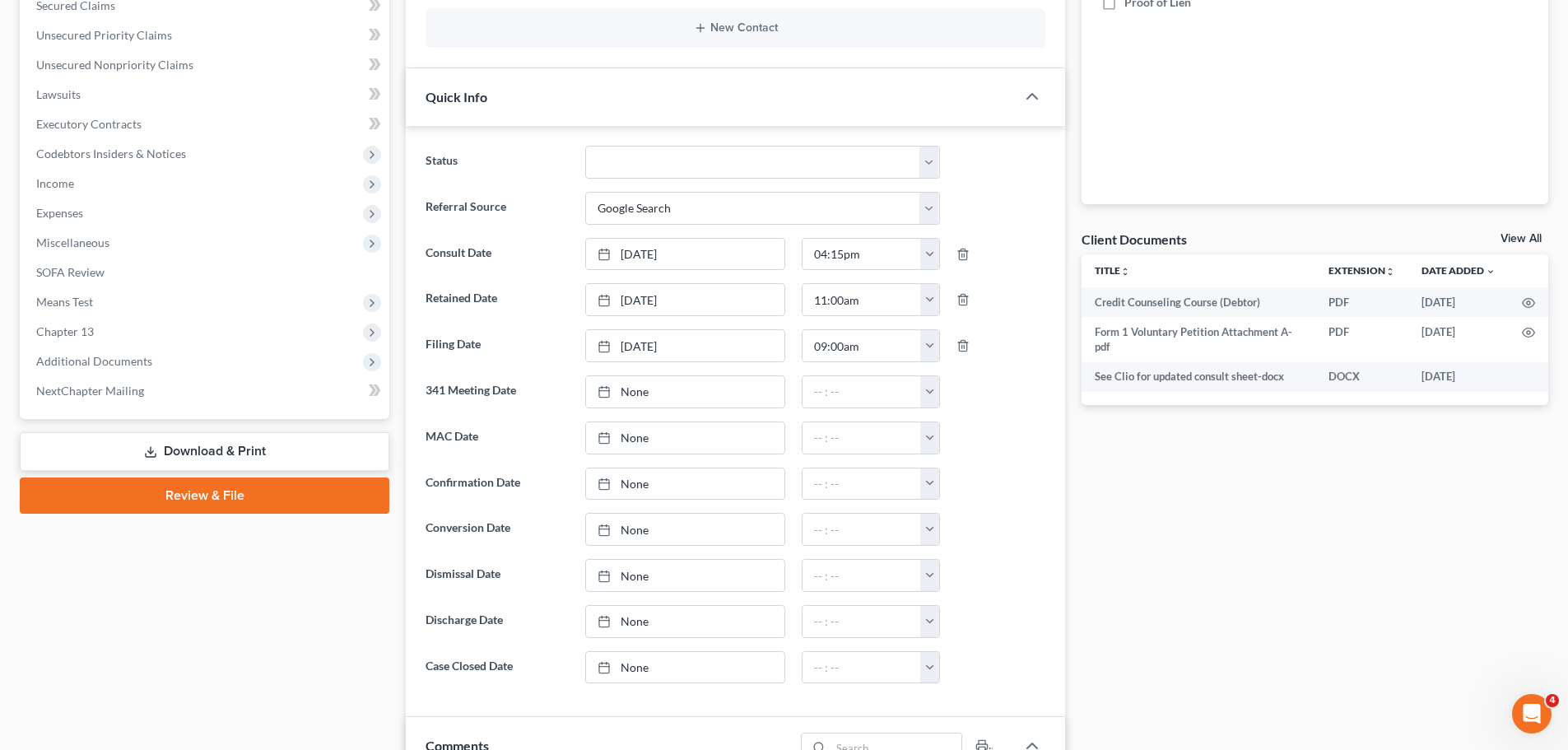
scroll to position [411, 0]
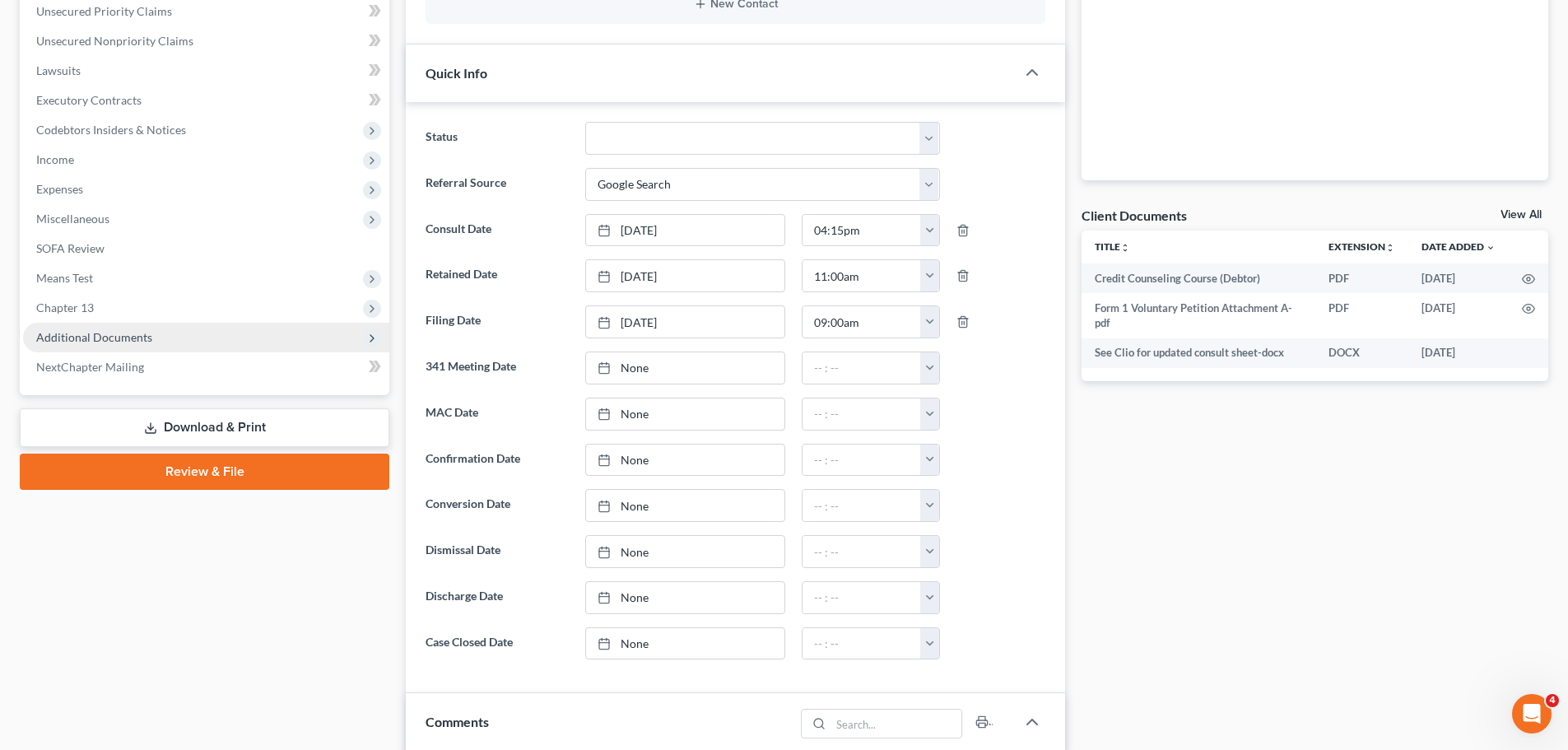
click at [152, 327] on span "Additional Documents" at bounding box center [206, 338] width 367 height 30
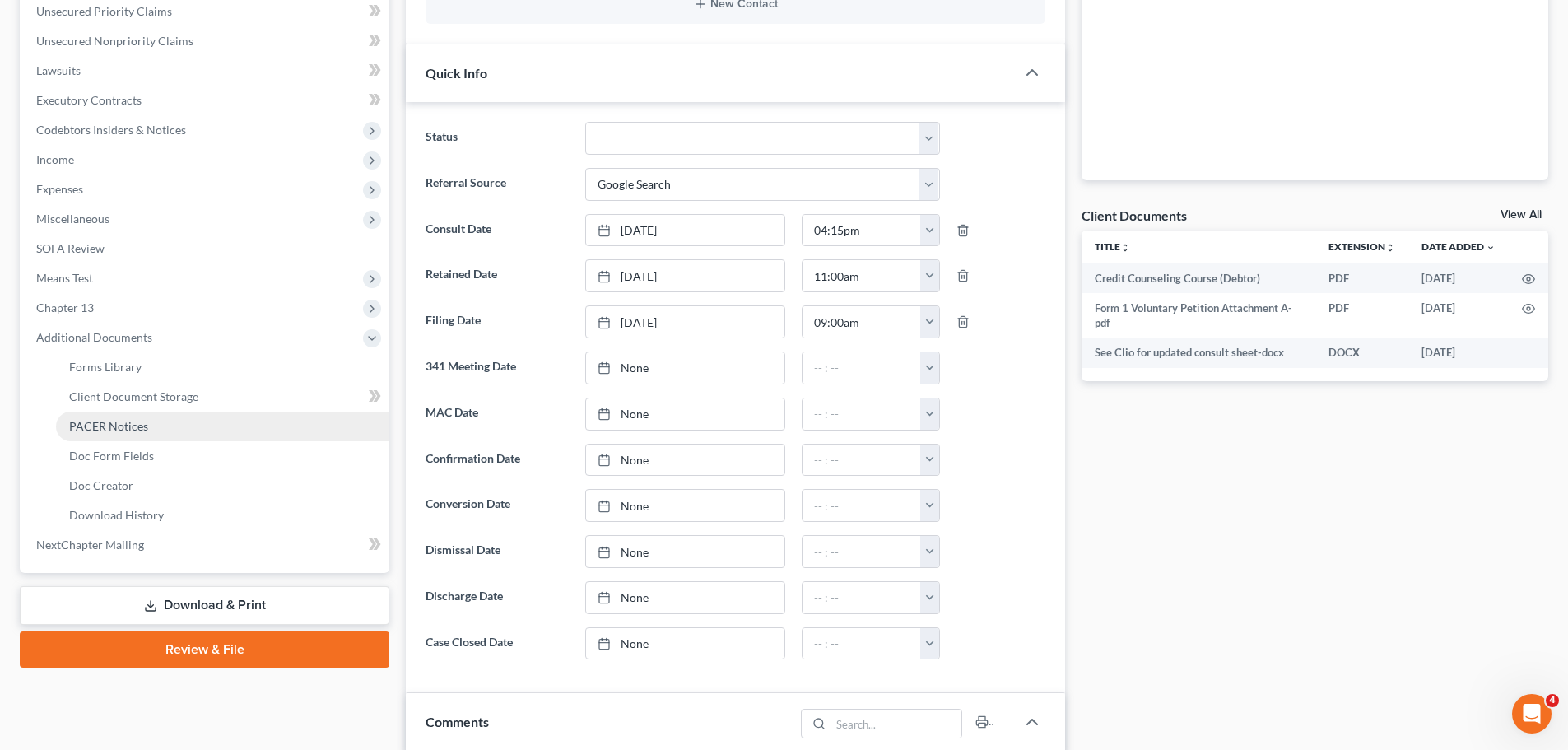
click at [180, 433] on link "PACER Notices" at bounding box center [222, 426] width 333 height 30
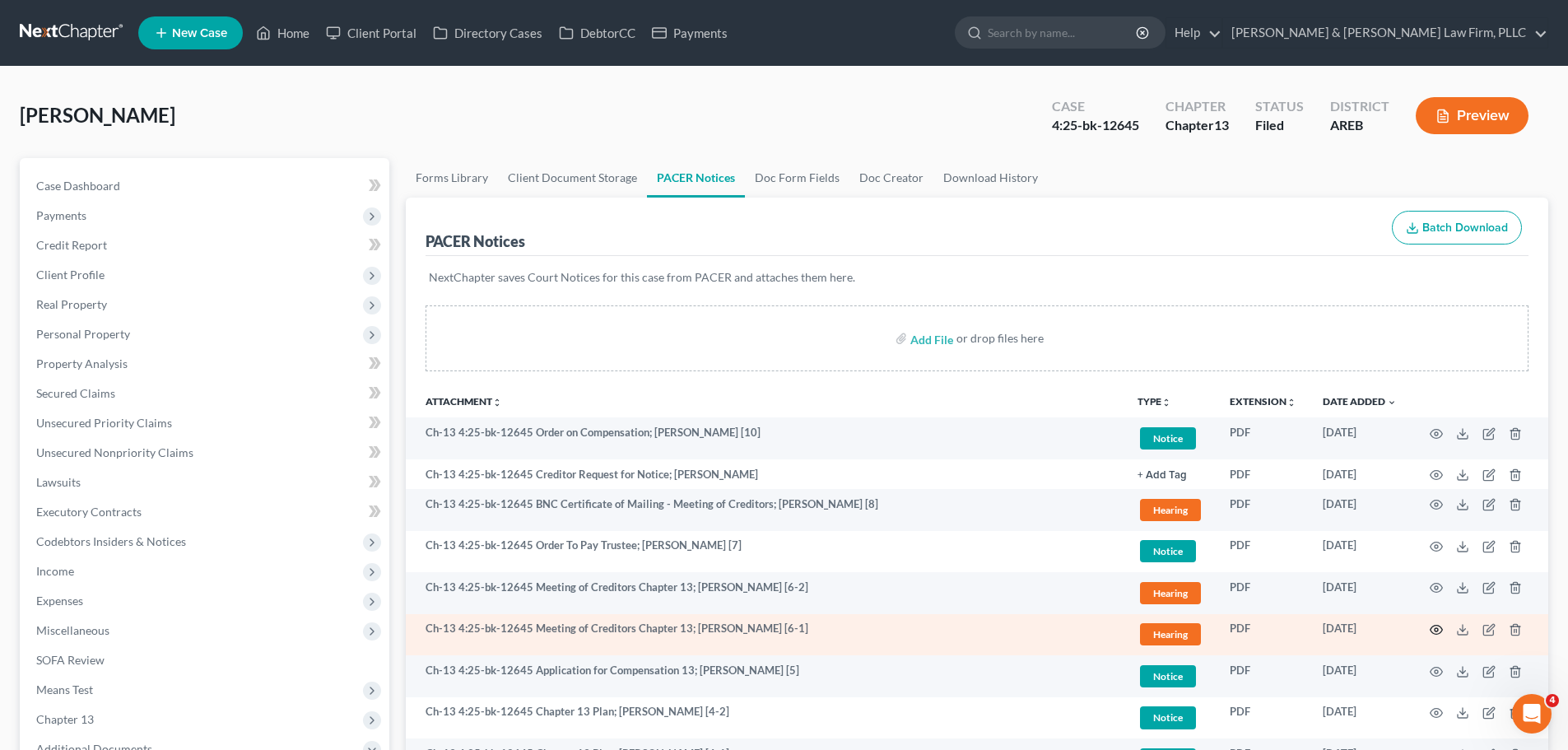
click at [1436, 631] on circle "button" at bounding box center [1436, 630] width 4 height 4
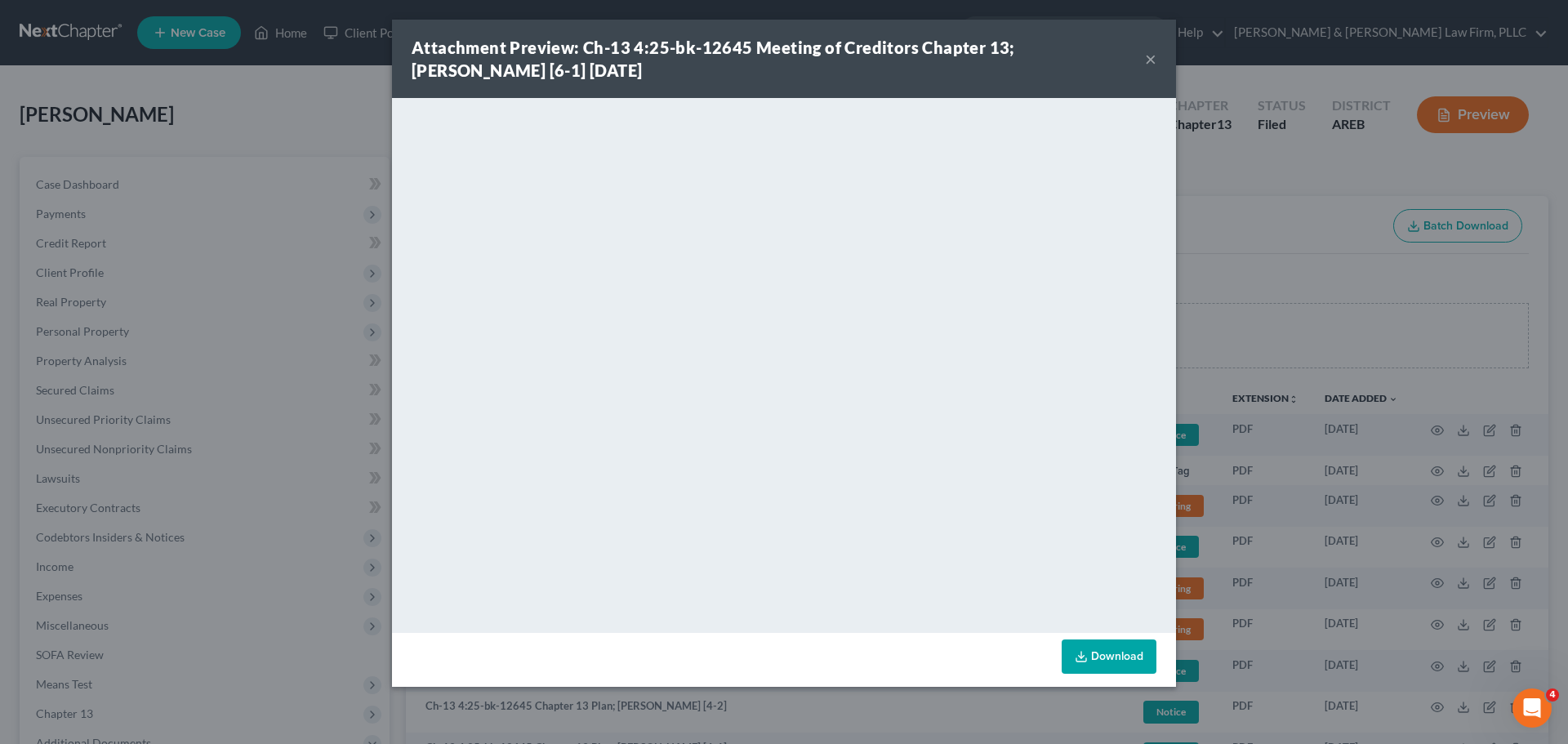
drag, startPoint x: 1149, startPoint y: 59, endPoint x: 624, endPoint y: 10, distance: 527.3
click at [1148, 59] on button "×" at bounding box center [1151, 59] width 12 height 20
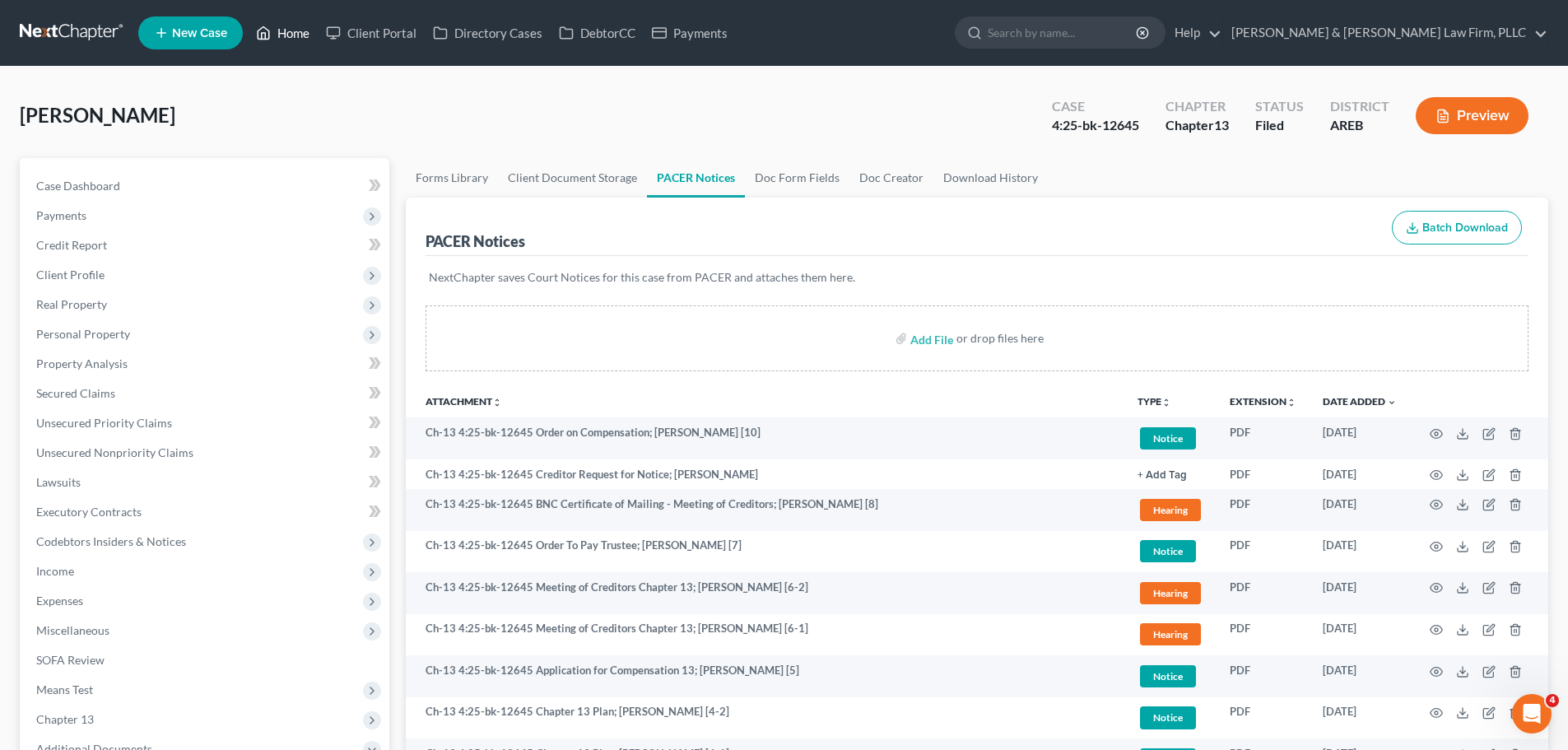
click at [289, 34] on link "Home" at bounding box center [282, 33] width 70 height 30
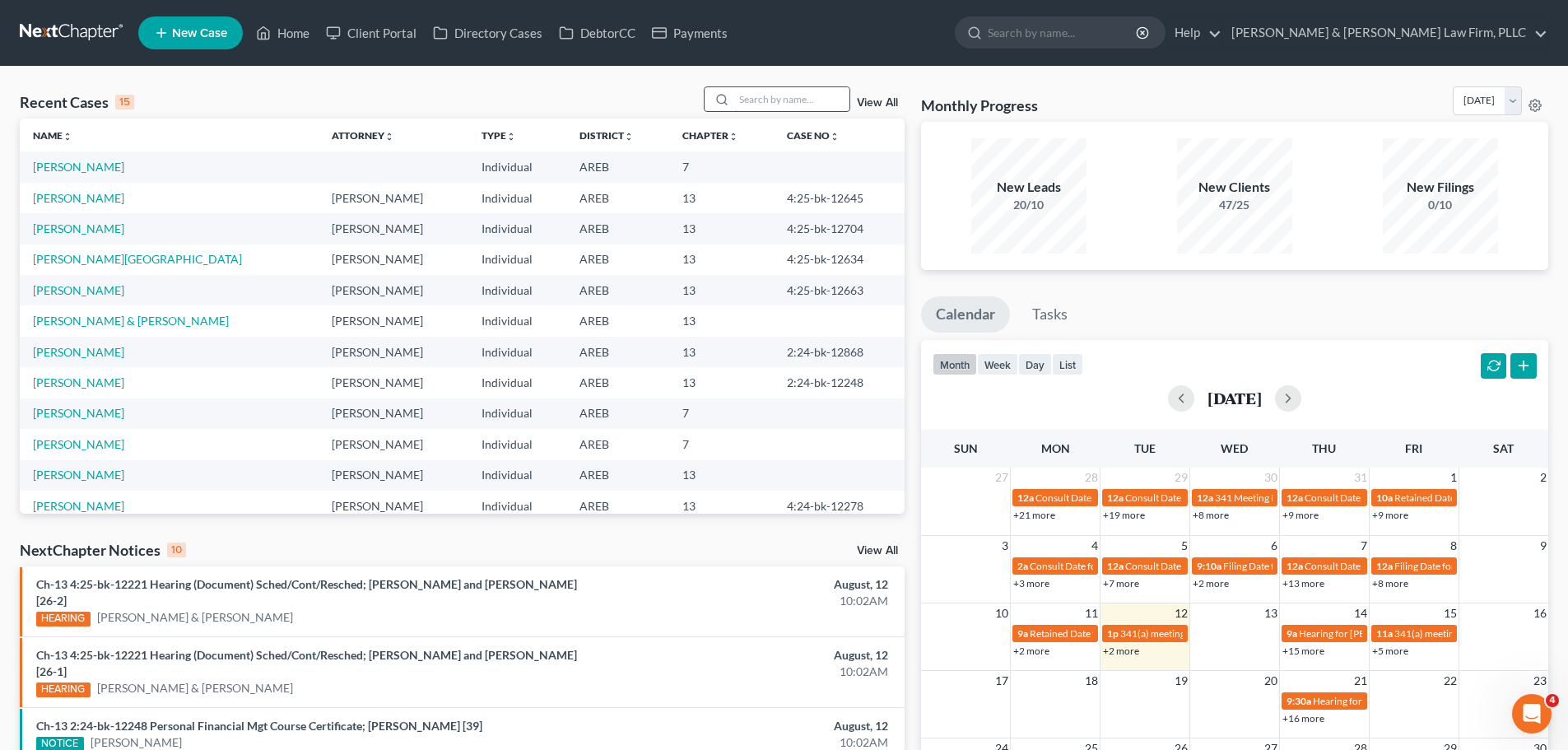
click at [761, 99] on input "search" at bounding box center [791, 99] width 115 height 24
type input "f"
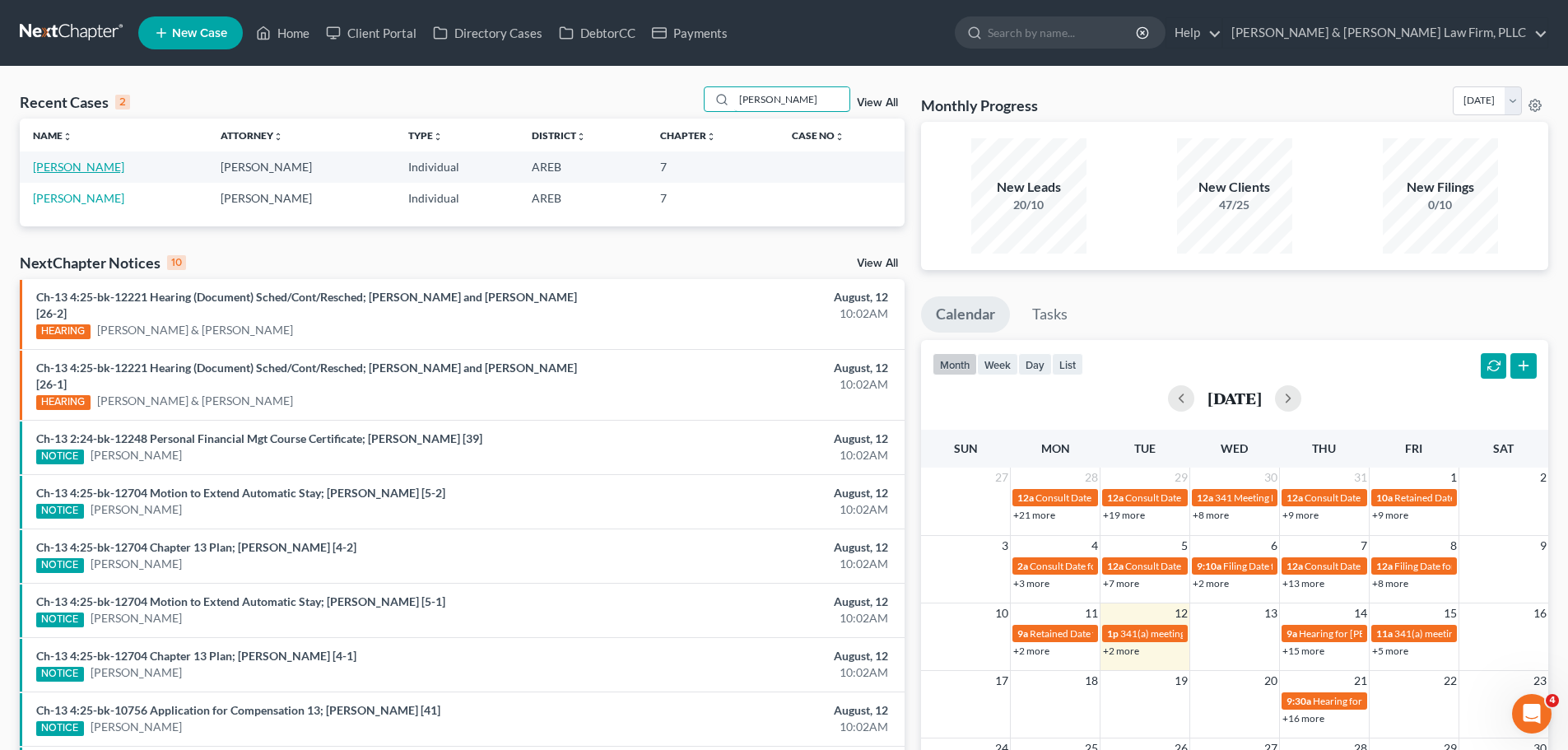
type input "[PERSON_NAME]"
click at [94, 167] on link "[PERSON_NAME]" at bounding box center [78, 166] width 92 height 14
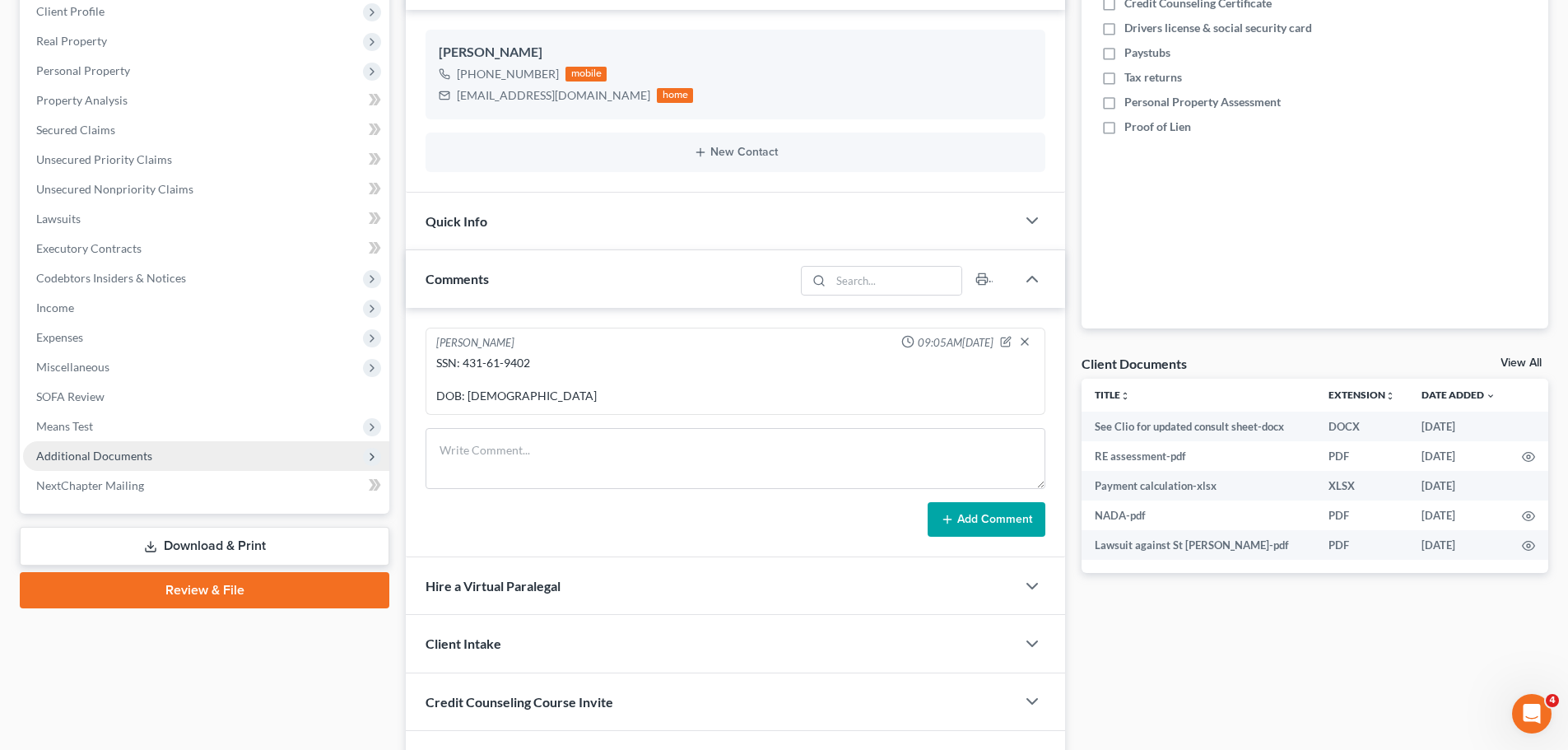
scroll to position [330, 0]
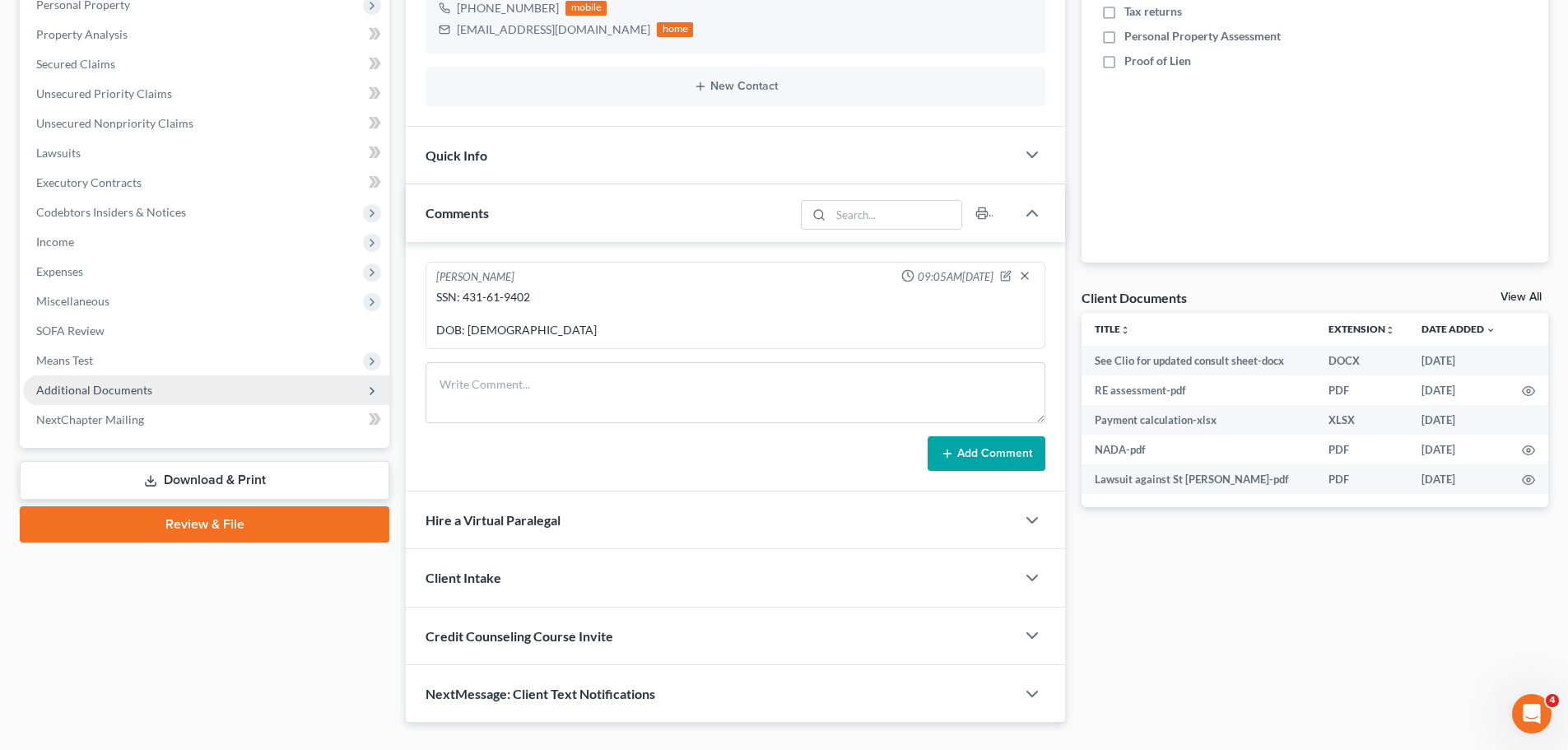
click at [184, 394] on span "Additional Documents" at bounding box center [206, 390] width 367 height 30
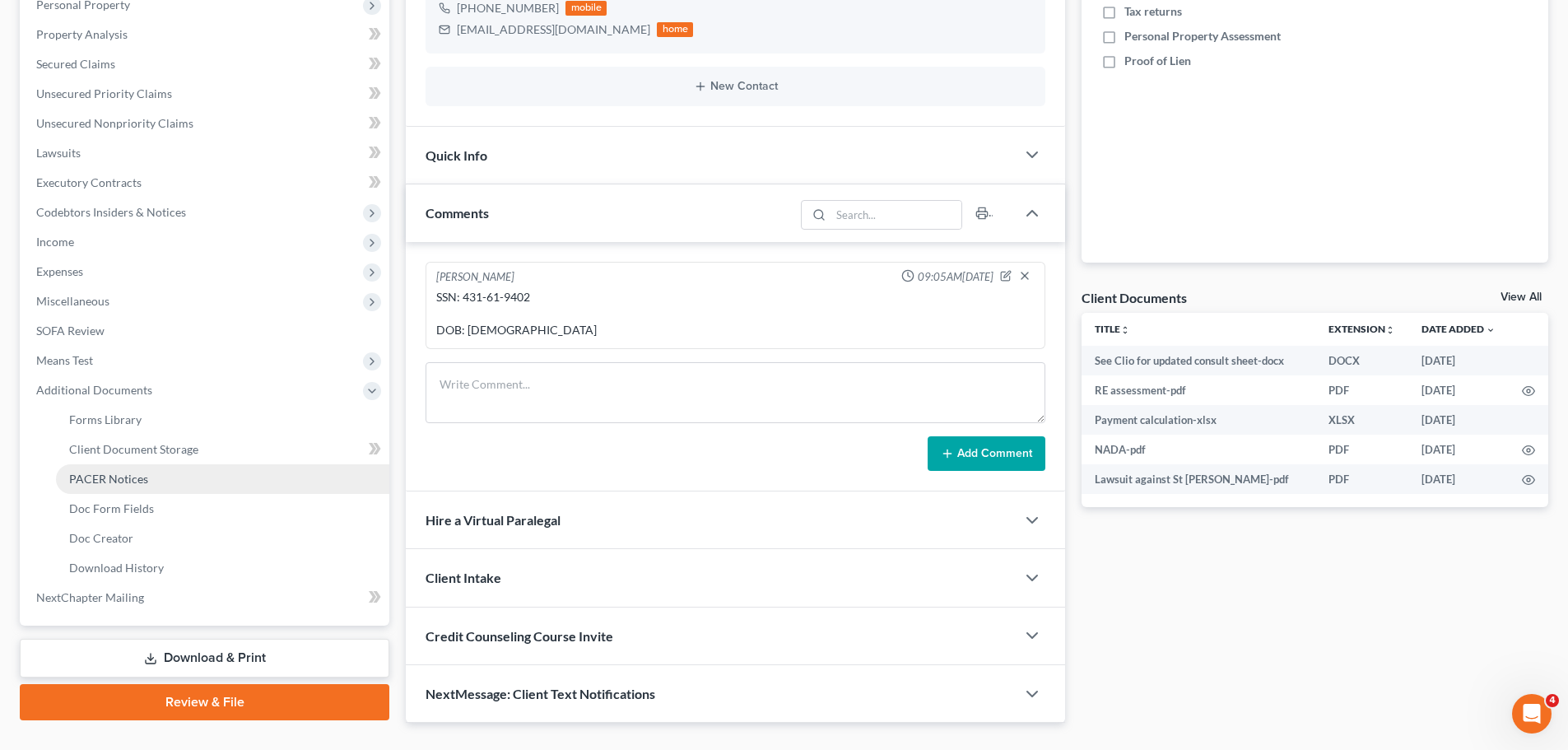
click at [154, 473] on link "PACER Notices" at bounding box center [222, 479] width 333 height 30
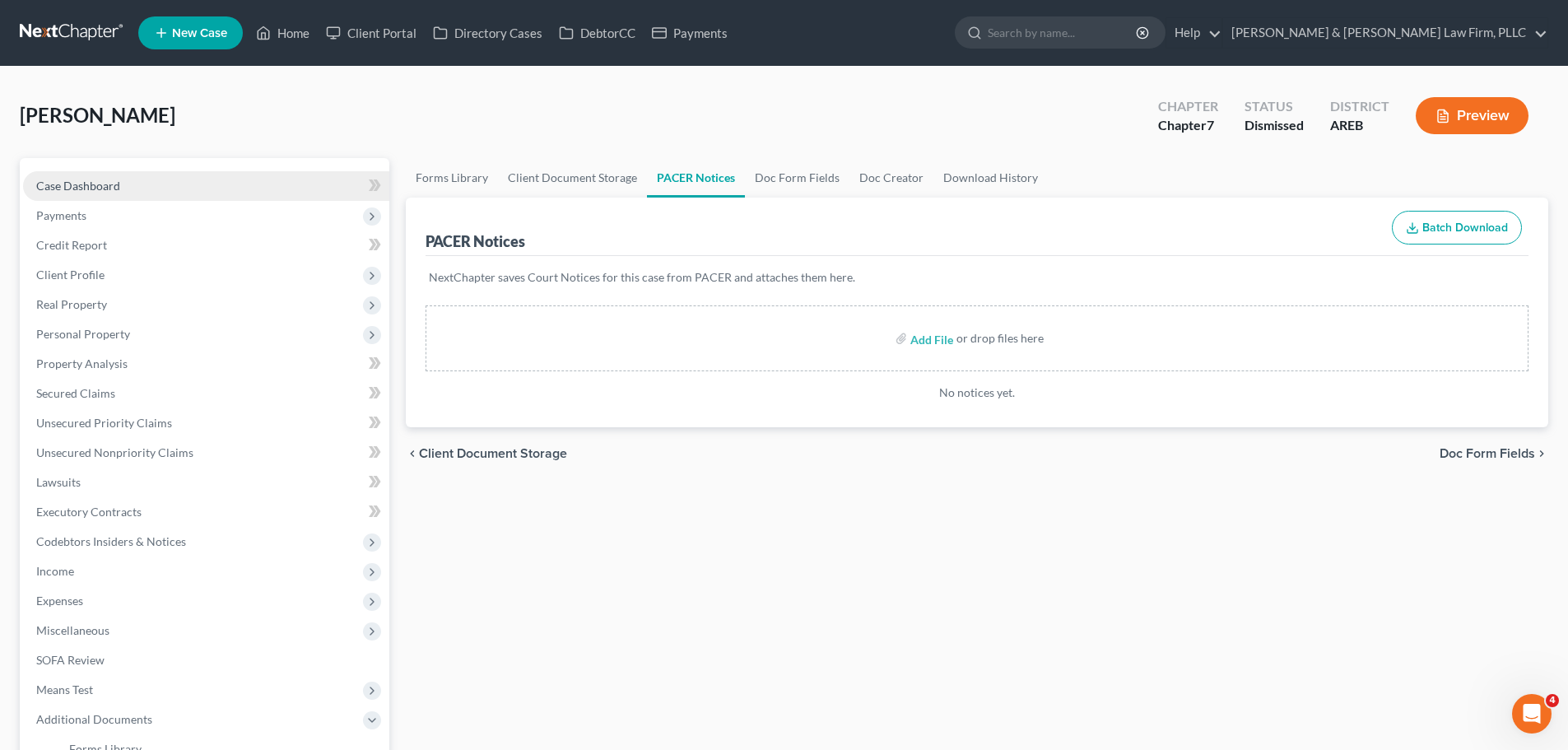
click at [163, 192] on link "Case Dashboard" at bounding box center [206, 186] width 367 height 30
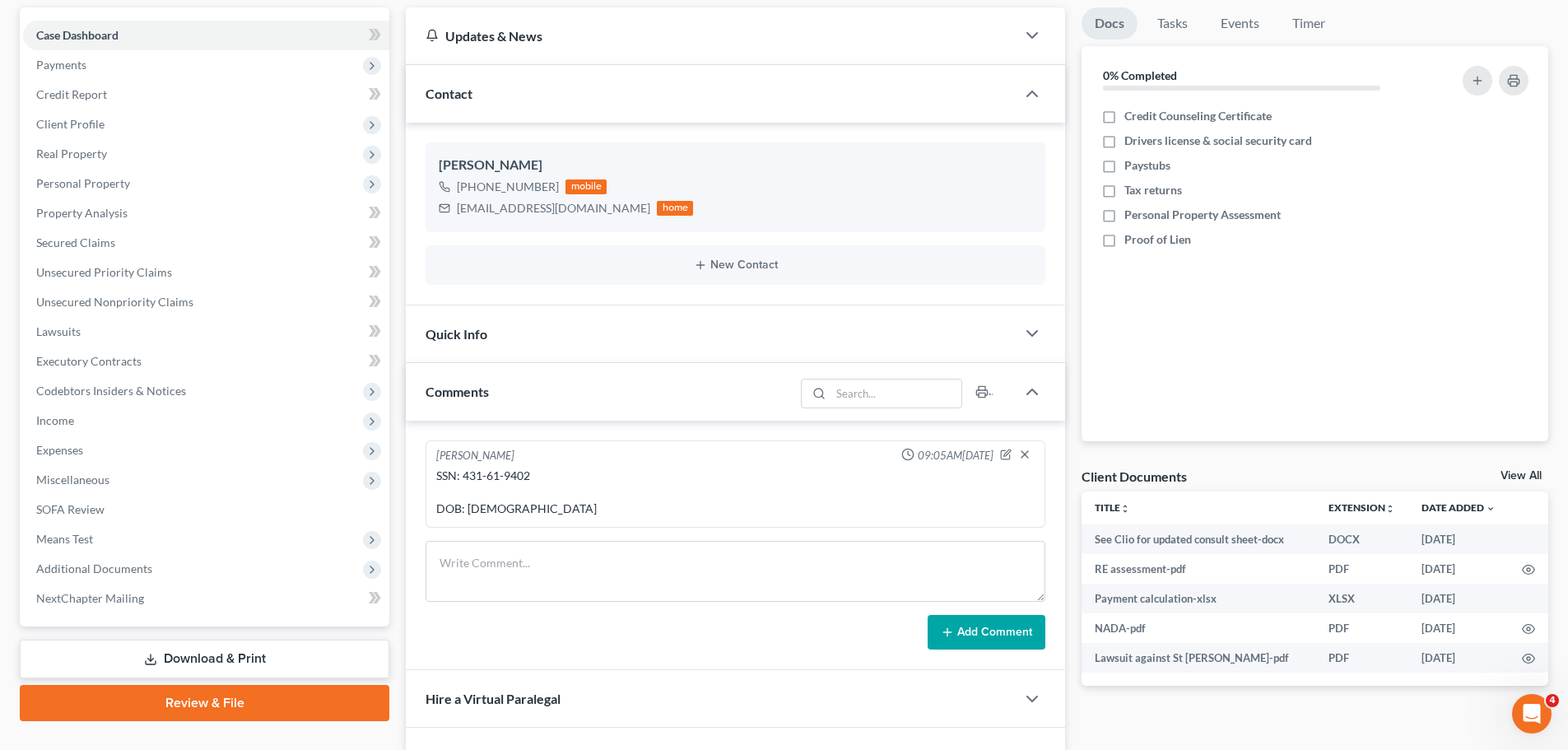
scroll to position [118, 0]
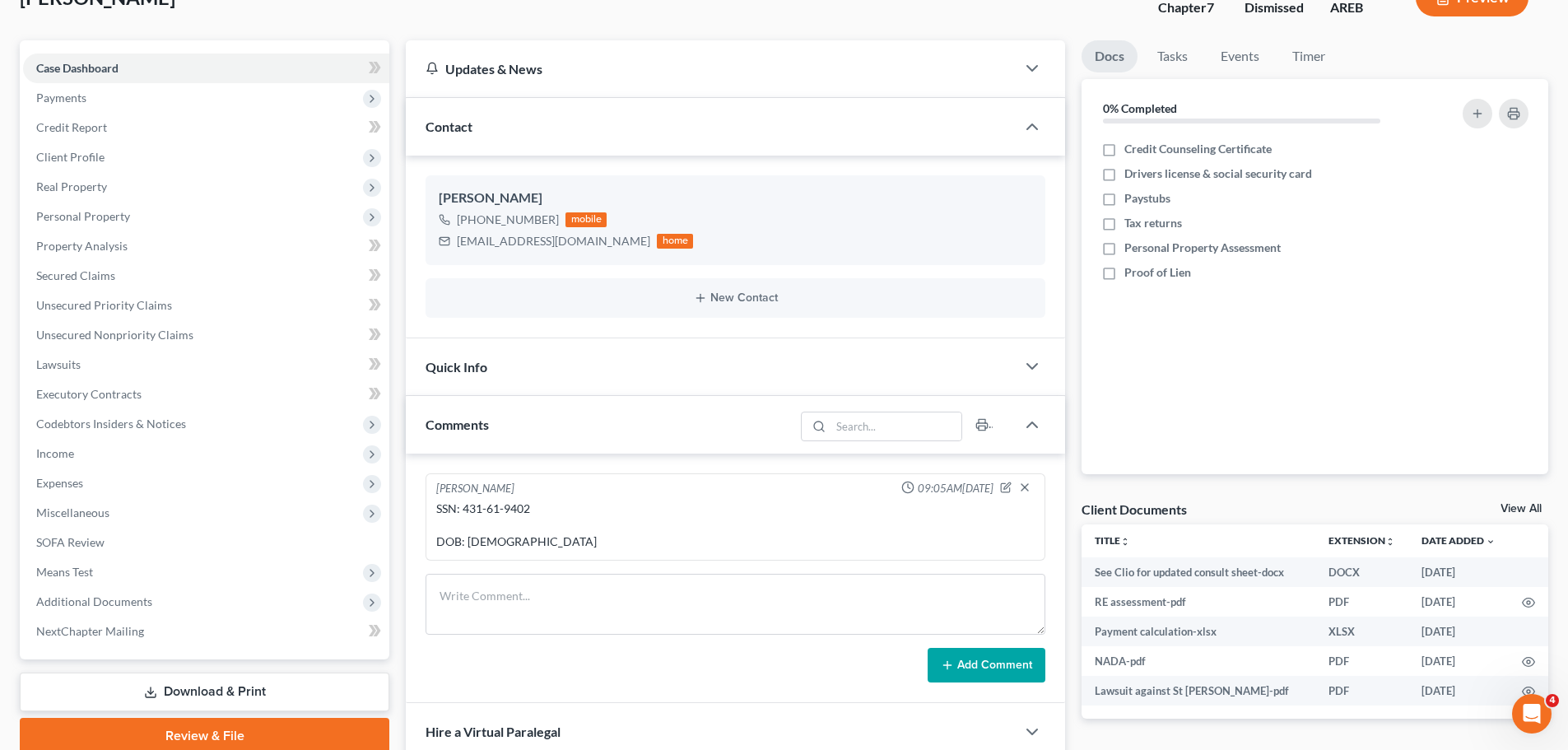
click at [636, 355] on div "Quick Info" at bounding box center [710, 367] width 610 height 57
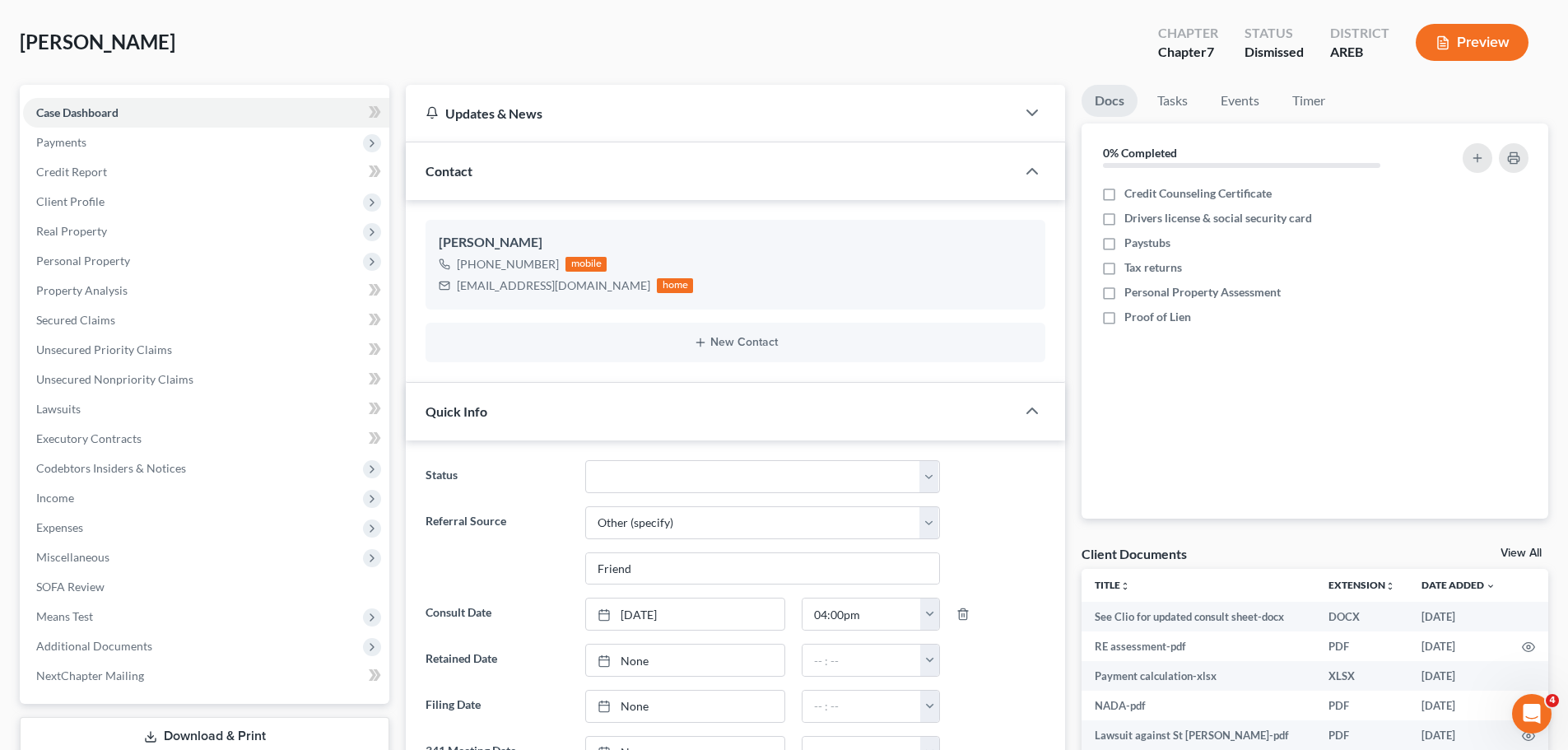
scroll to position [0, 0]
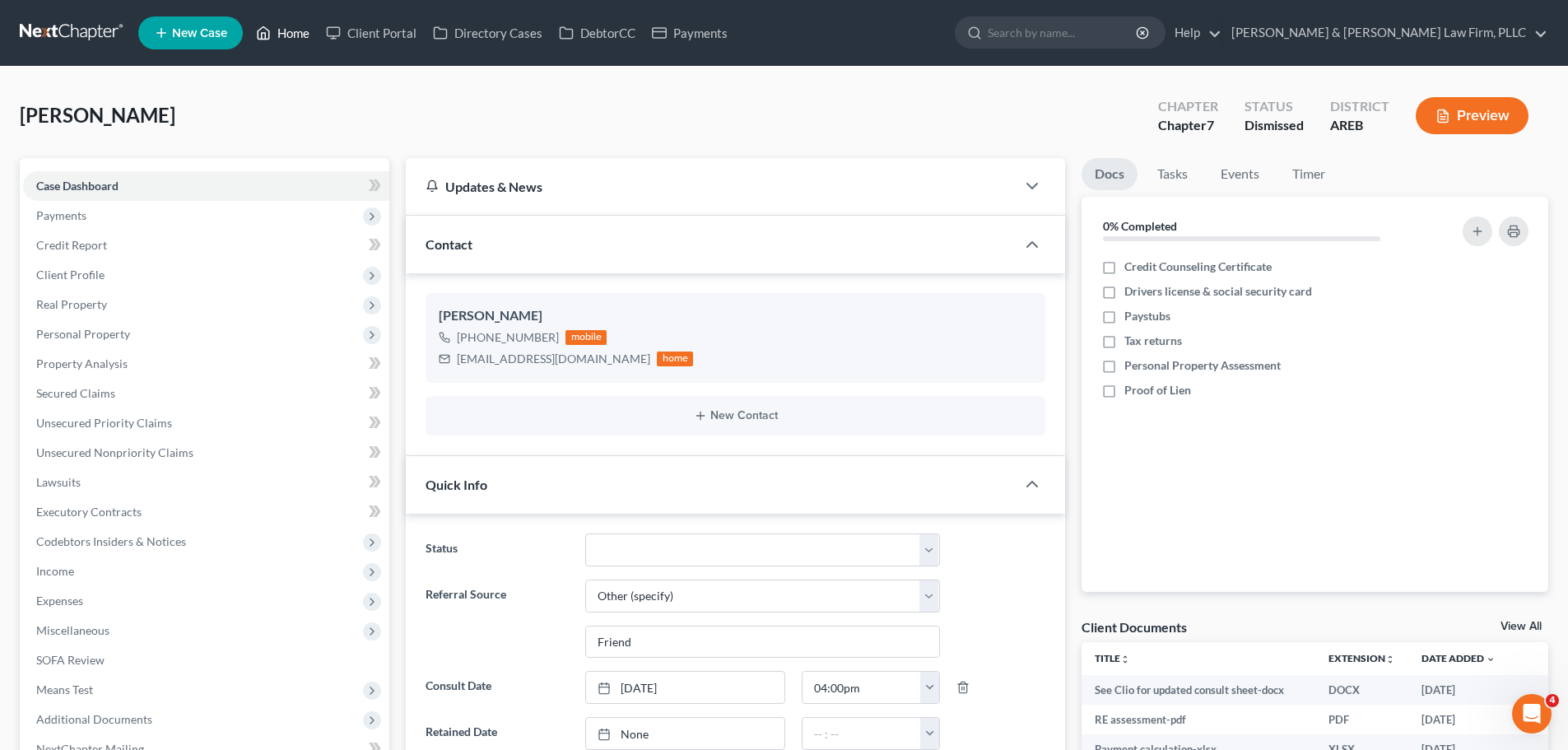
click at [278, 43] on link "Home" at bounding box center [282, 33] width 70 height 30
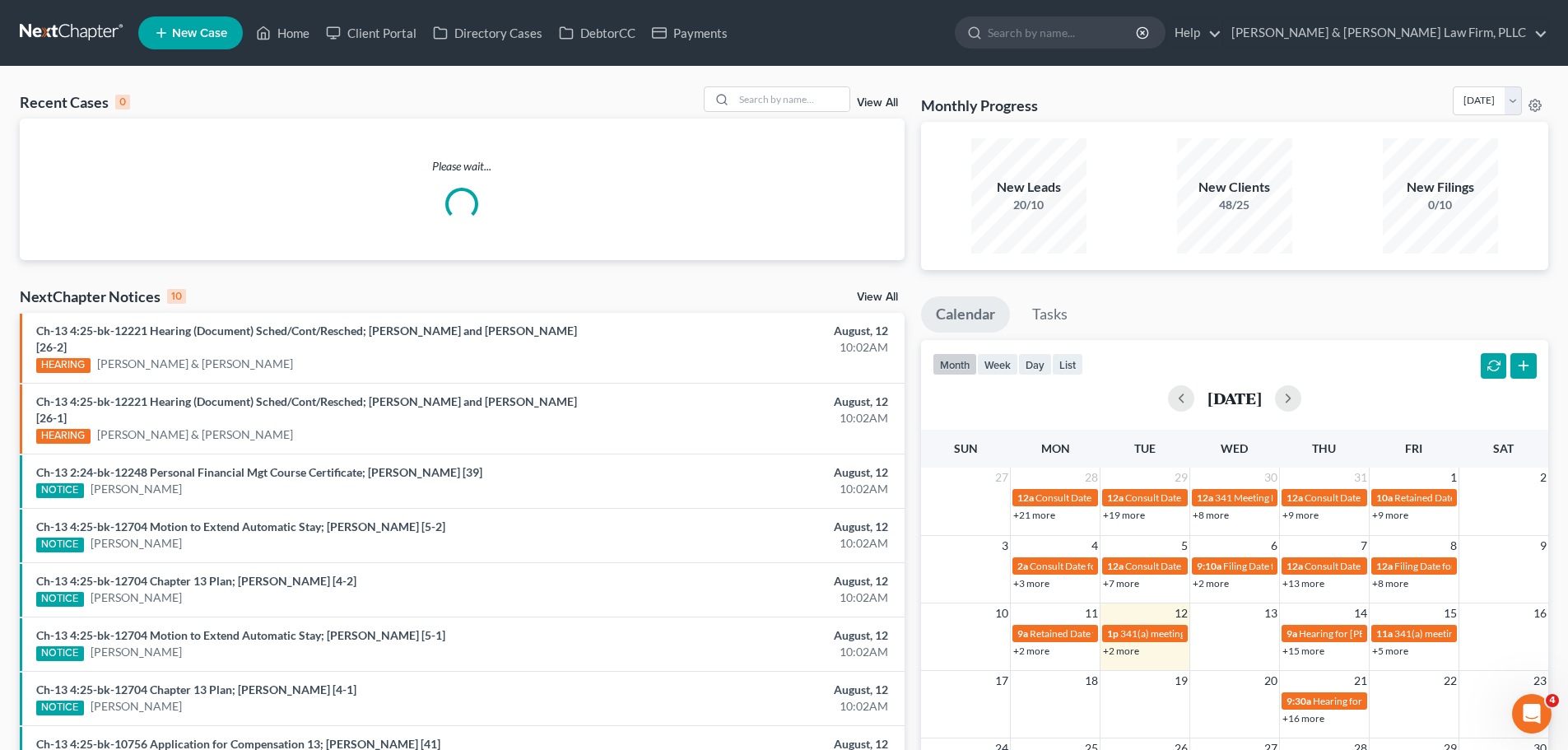
click at [872, 105] on link "View All" at bounding box center [877, 103] width 41 height 12
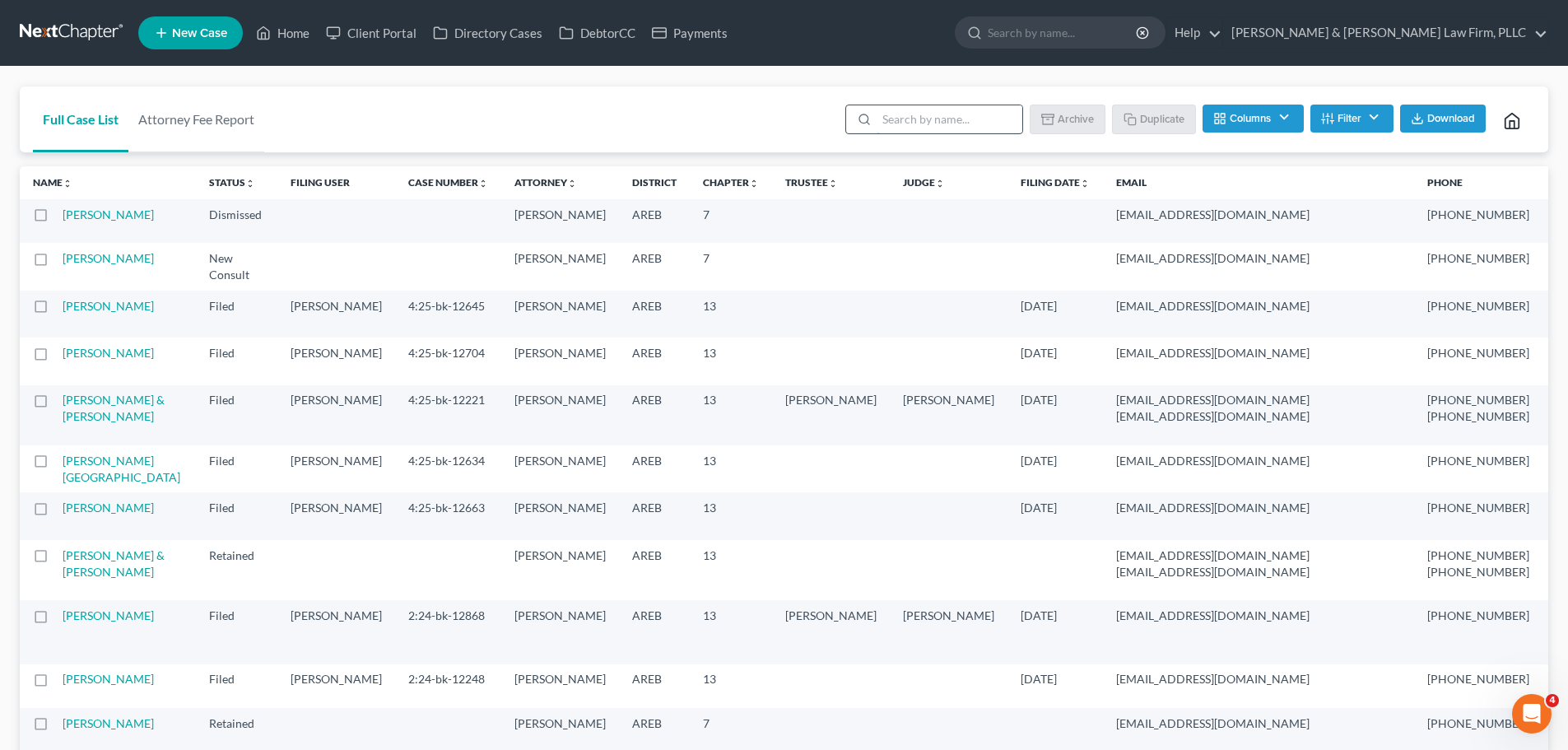
click at [946, 115] on input "search" at bounding box center [949, 119] width 146 height 28
click at [56, 219] on label at bounding box center [56, 219] width 0 height 0
click at [63, 217] on input "checkbox" at bounding box center [68, 212] width 11 height 11
click at [1072, 118] on button "Archive" at bounding box center [1070, 118] width 74 height 28
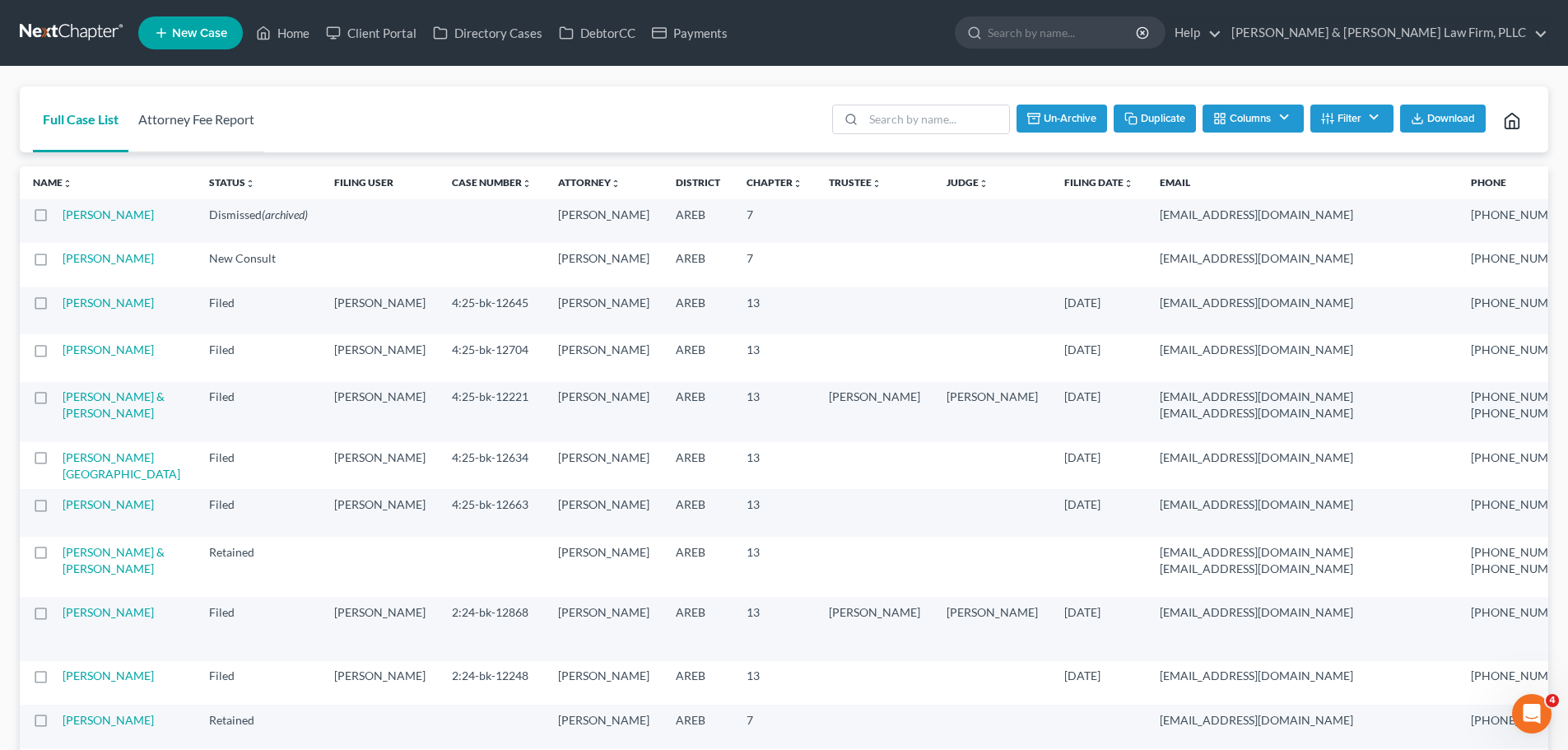
checkbox input "false"
click at [280, 34] on link "Home" at bounding box center [282, 33] width 70 height 30
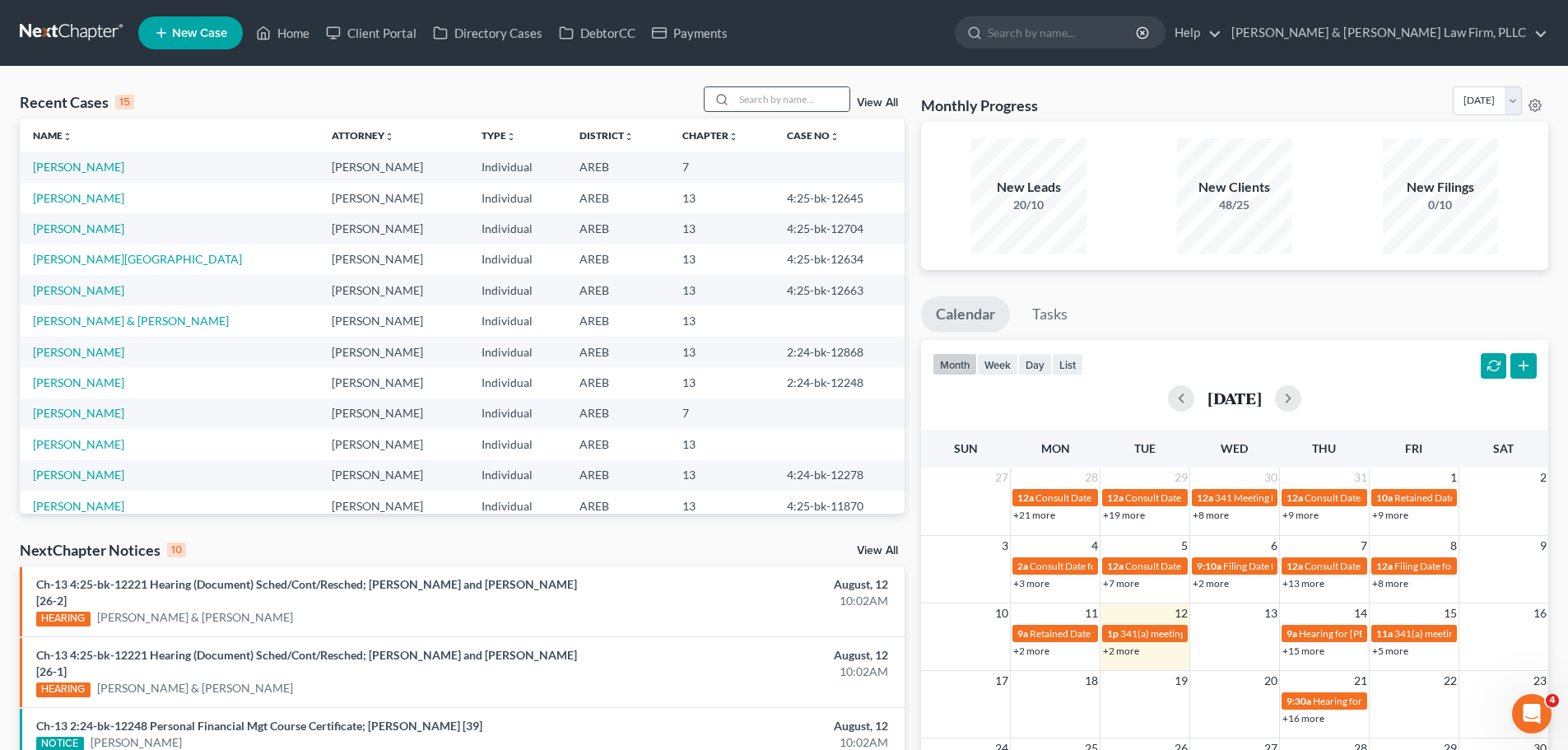
click at [745, 98] on input "search" at bounding box center [791, 99] width 115 height 24
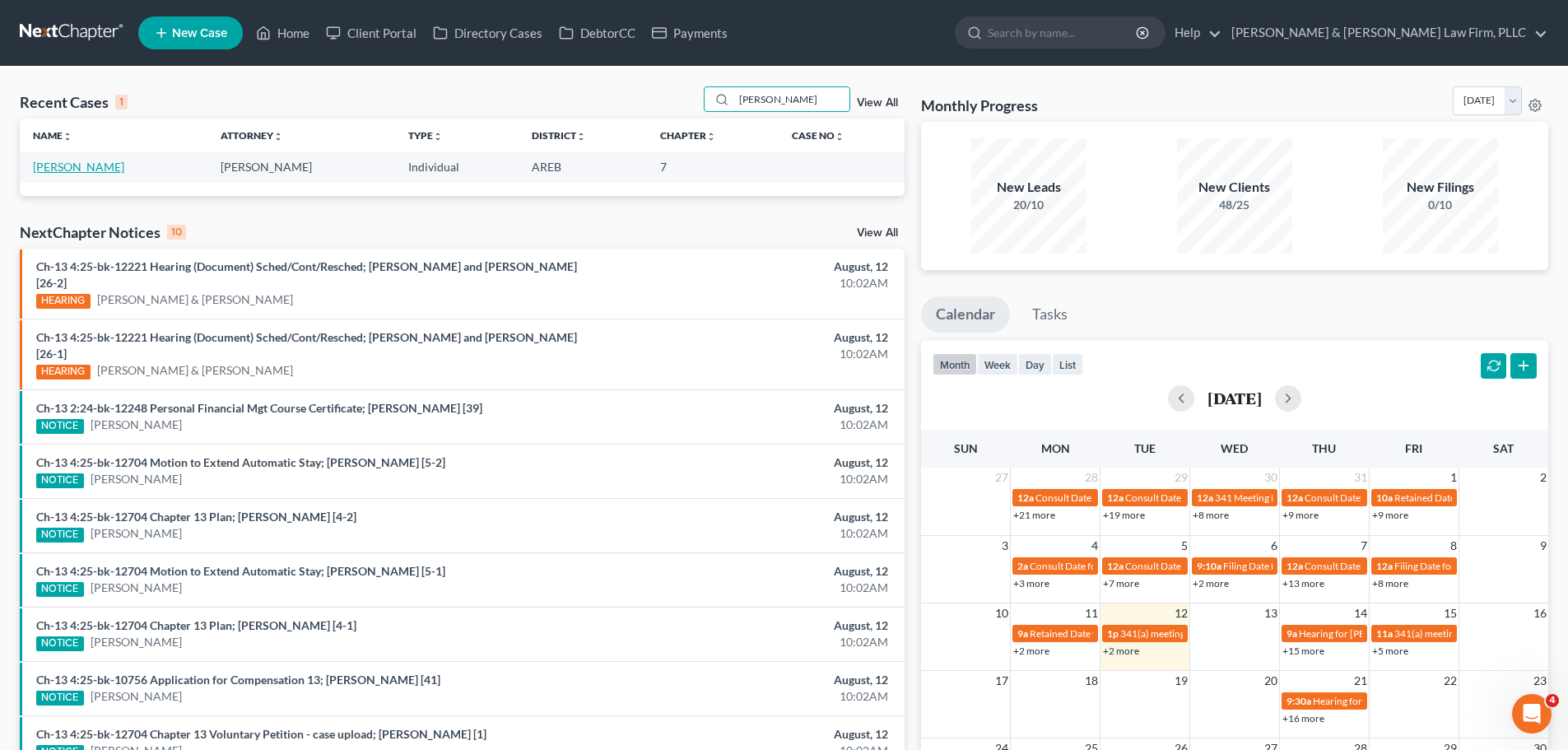
type input "[PERSON_NAME]"
click at [97, 169] on link "[PERSON_NAME]" at bounding box center [78, 166] width 92 height 14
select select "2"
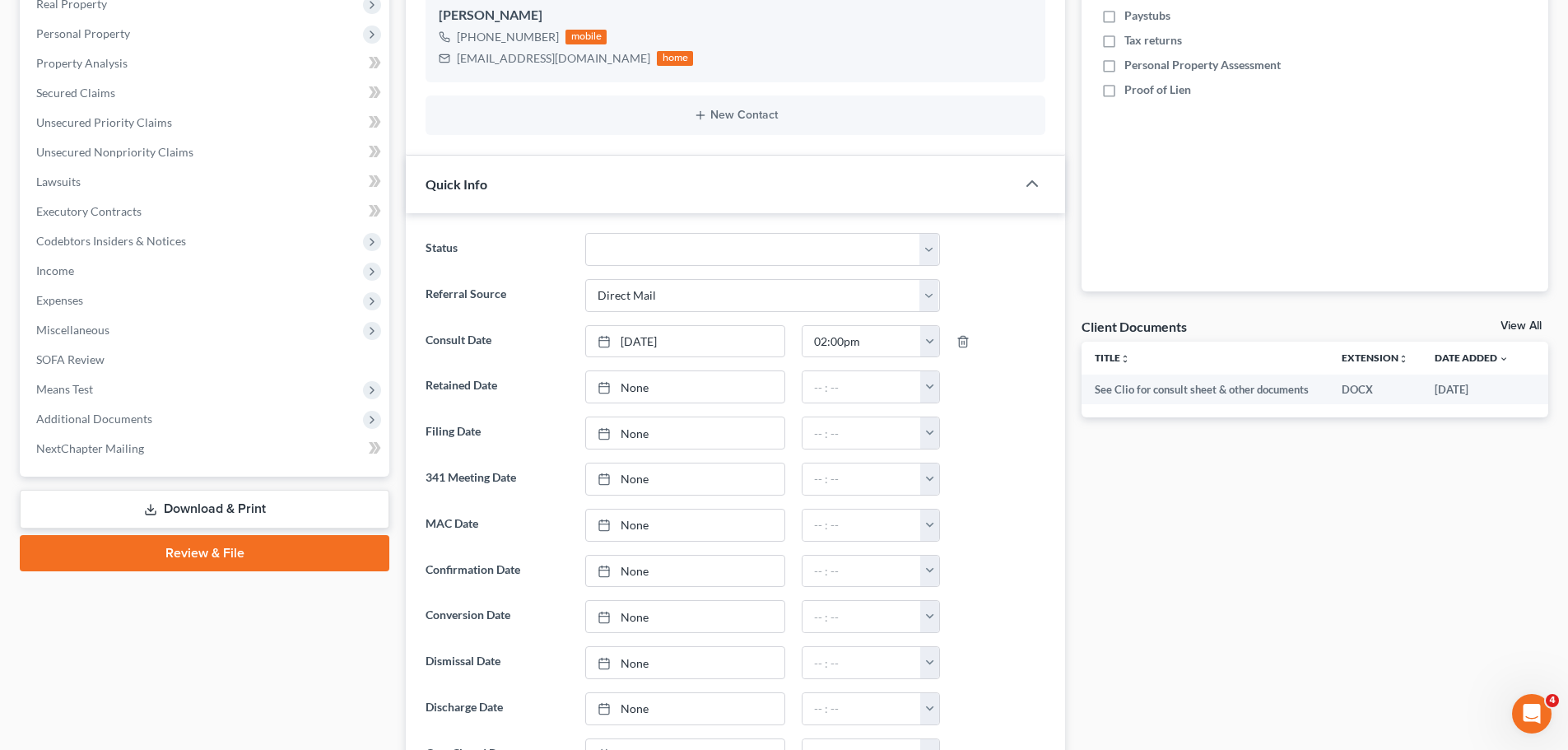
scroll to position [330, 0]
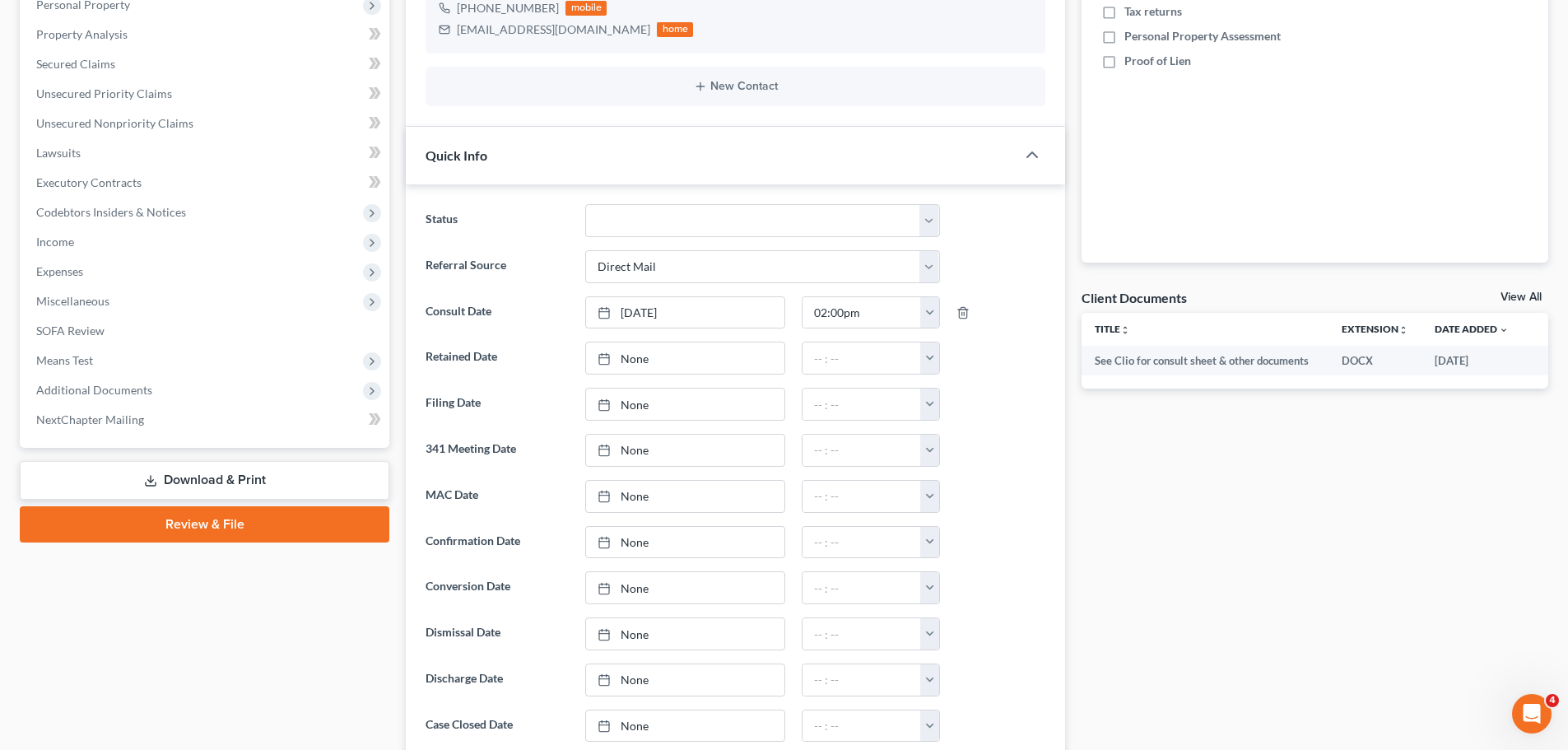
click at [1516, 294] on link "View All" at bounding box center [1520, 297] width 41 height 12
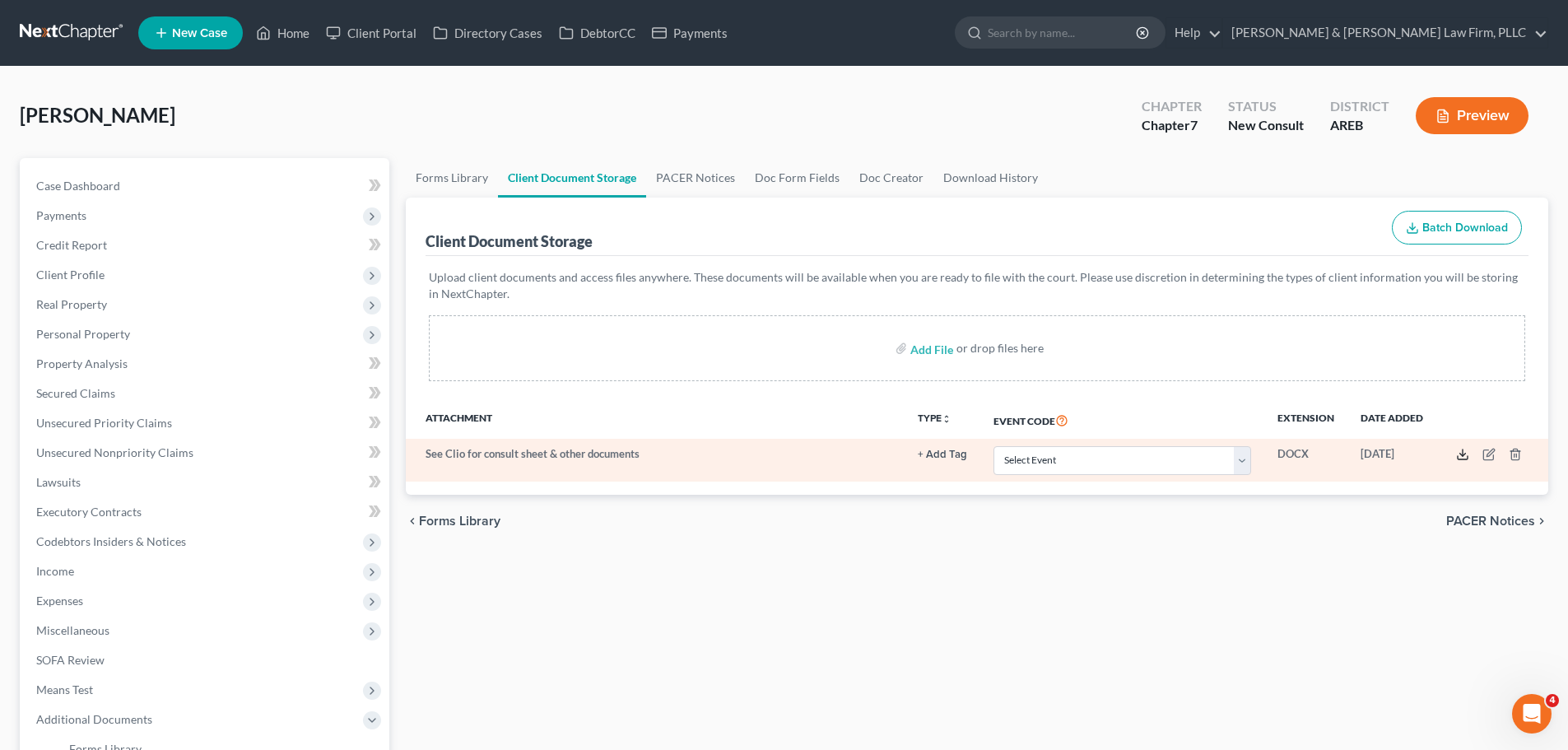
click at [1464, 456] on polyline at bounding box center [1463, 455] width 5 height 3
